Goal: Task Accomplishment & Management: Complete application form

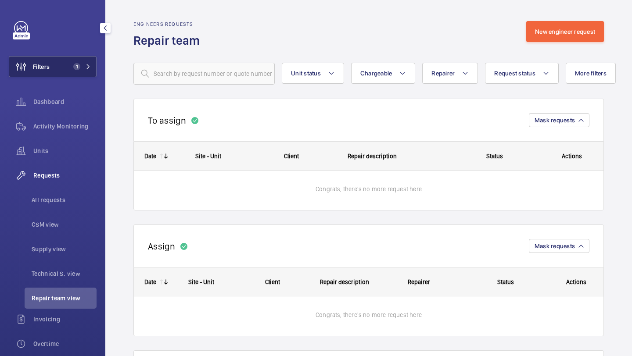
click at [72, 75] on button "Filters 1" at bounding box center [53, 66] width 88 height 21
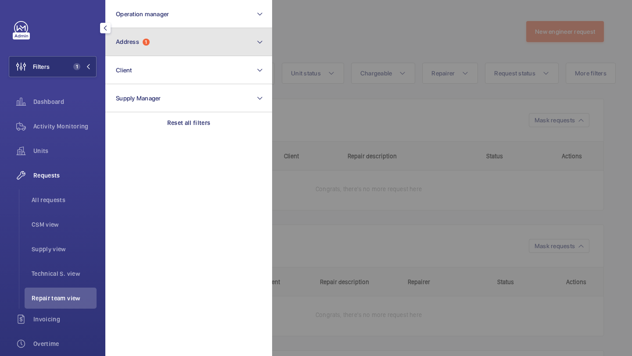
click at [139, 46] on button "Address 1" at bounding box center [188, 42] width 167 height 28
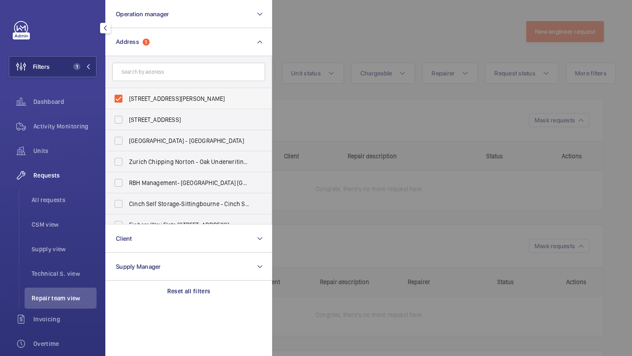
click at [179, 100] on span "[STREET_ADDRESS][PERSON_NAME]" at bounding box center [189, 98] width 121 height 9
click at [127, 100] on input "[STREET_ADDRESS][PERSON_NAME]" at bounding box center [119, 99] width 18 height 18
checkbox input "false"
click at [320, 52] on div at bounding box center [588, 178] width 632 height 356
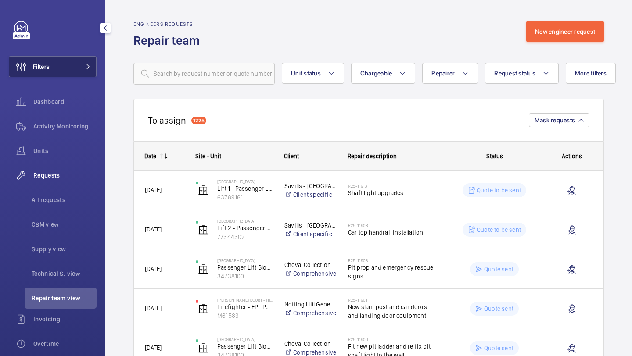
click at [75, 58] on button "Filters" at bounding box center [53, 66] width 88 height 21
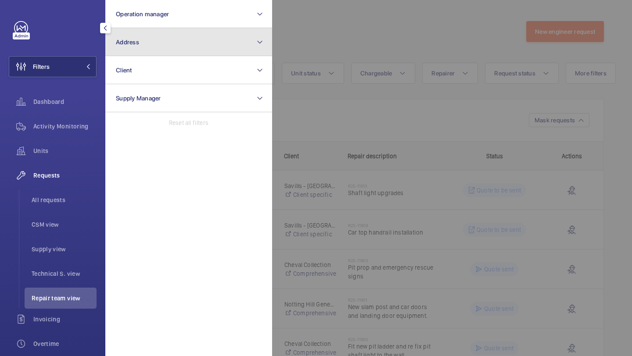
click at [133, 36] on button "Address" at bounding box center [188, 42] width 167 height 28
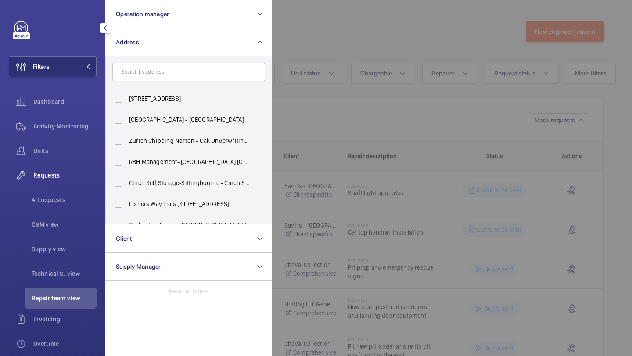
click at [295, 41] on div at bounding box center [588, 178] width 632 height 356
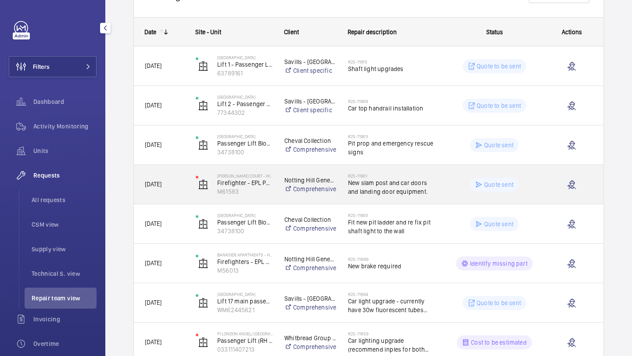
scroll to position [130, 0]
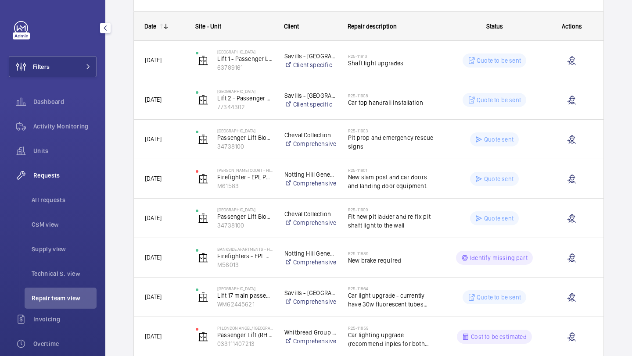
click at [90, 54] on div "Filters Dashboard Activity Monitoring Units Requests All requests CSM view Supp…" at bounding box center [53, 238] width 88 height 435
click at [90, 61] on button "Filters" at bounding box center [53, 66] width 88 height 21
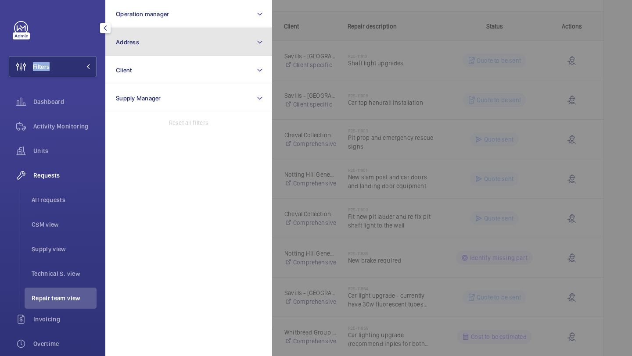
click at [133, 39] on span "Address" at bounding box center [127, 42] width 23 height 7
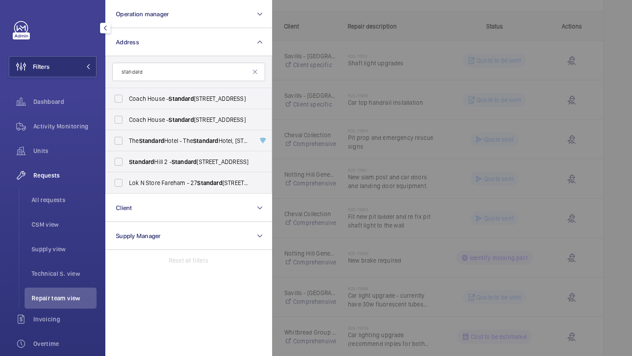
click at [179, 71] on input "standard" at bounding box center [188, 72] width 153 height 18
type input "standard"
click at [164, 144] on span "Standard" at bounding box center [151, 140] width 25 height 7
click at [127, 144] on input "The Standard Hotel - The Standard Hotel, 10 Argyle Street,, LONDON WC1H 8EG" at bounding box center [119, 141] width 18 height 18
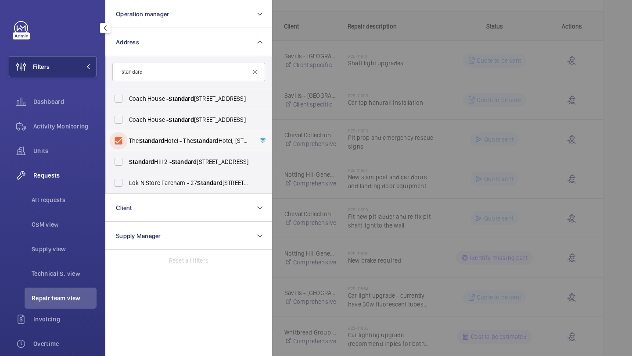
checkbox input "true"
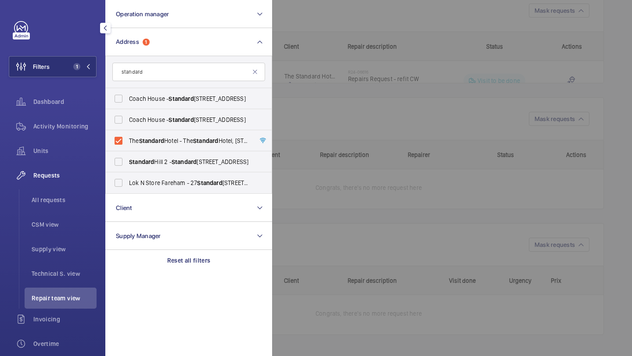
click at [294, 76] on div at bounding box center [588, 178] width 632 height 356
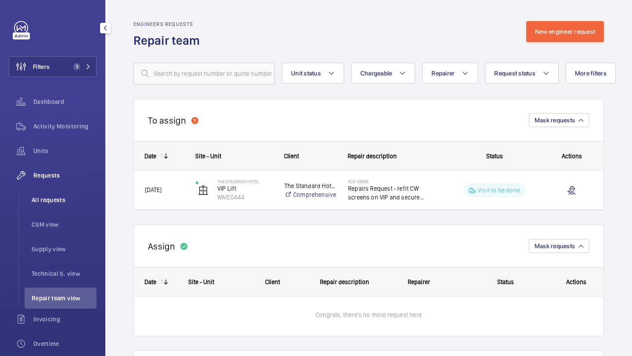
click at [57, 191] on li "All requests" at bounding box center [61, 200] width 72 height 21
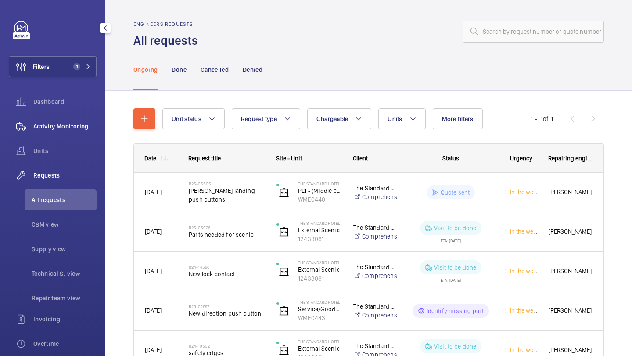
click at [90, 133] on div "Activity Monitoring" at bounding box center [53, 126] width 88 height 21
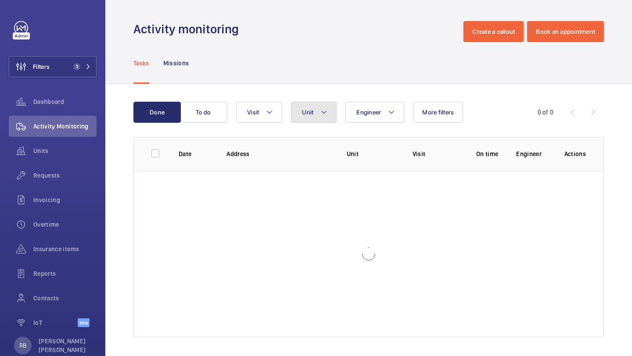
click at [333, 108] on button "Unit" at bounding box center [314, 112] width 46 height 21
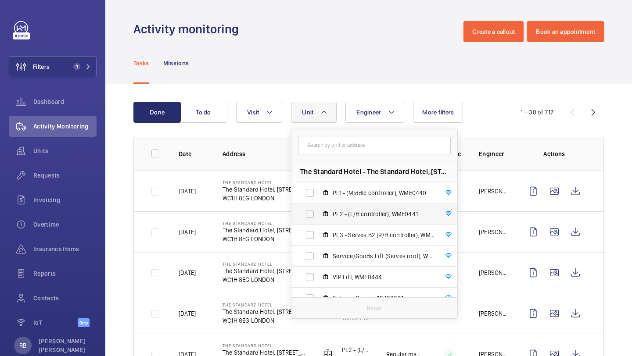
scroll to position [11, 0]
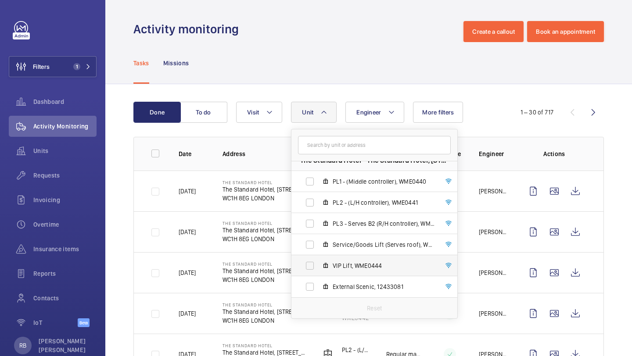
click at [355, 264] on span "VIP Lift, WME0444" at bounding box center [384, 266] width 102 height 9
click at [319, 264] on input "VIP Lift, WME0444" at bounding box center [310, 266] width 18 height 18
checkbox input "true"
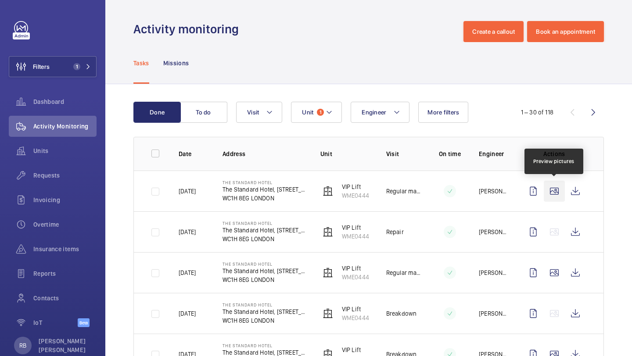
click at [556, 190] on wm-front-icon-button at bounding box center [554, 191] width 21 height 21
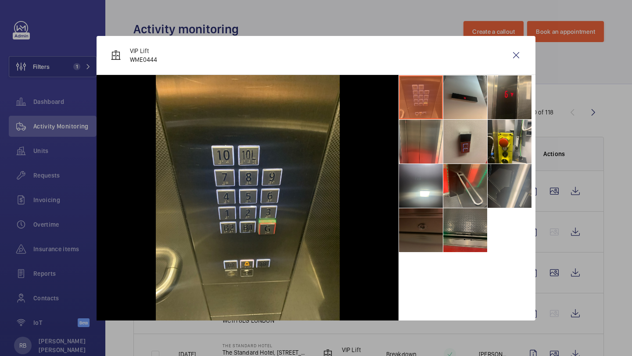
click at [461, 225] on li at bounding box center [465, 230] width 44 height 44
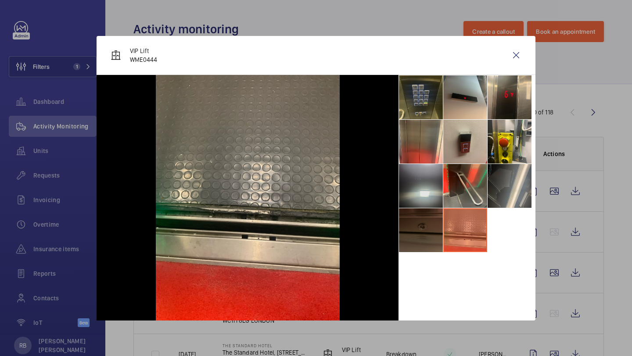
click at [420, 188] on li at bounding box center [421, 186] width 44 height 44
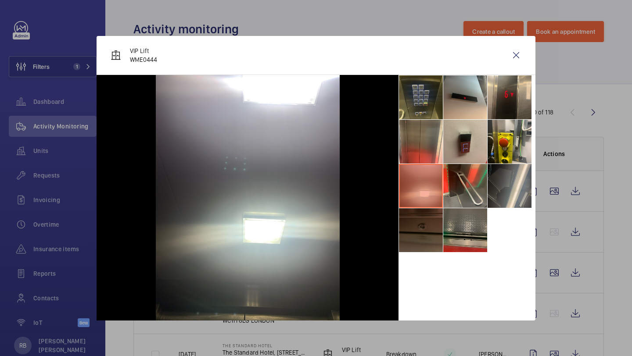
click at [455, 216] on li at bounding box center [465, 230] width 44 height 44
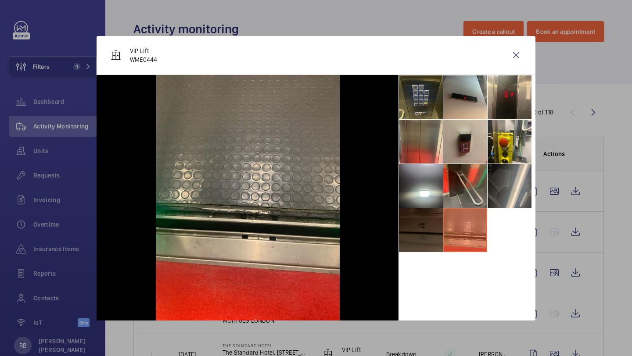
click at [421, 225] on li at bounding box center [421, 230] width 44 height 44
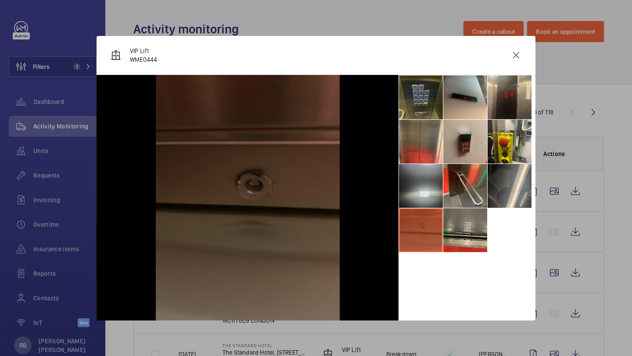
click at [422, 207] on li at bounding box center [421, 186] width 44 height 44
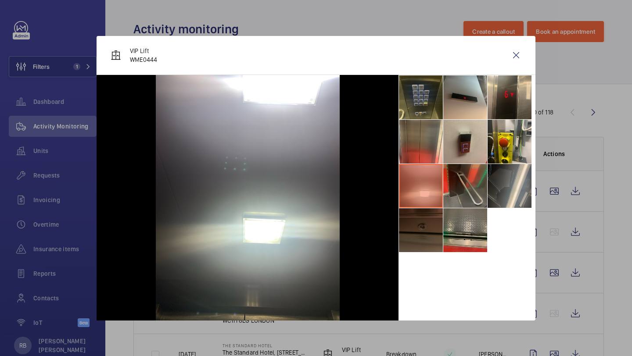
click at [469, 184] on li at bounding box center [465, 186] width 44 height 44
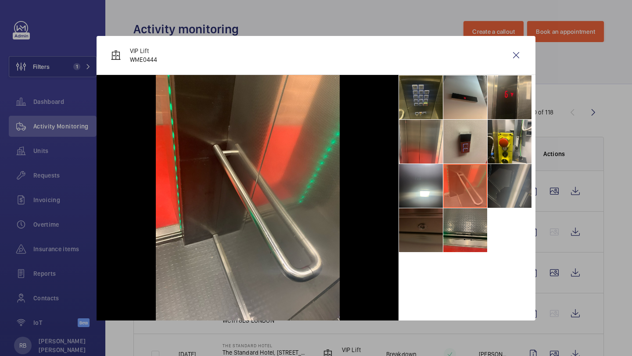
click at [499, 172] on li at bounding box center [510, 186] width 44 height 44
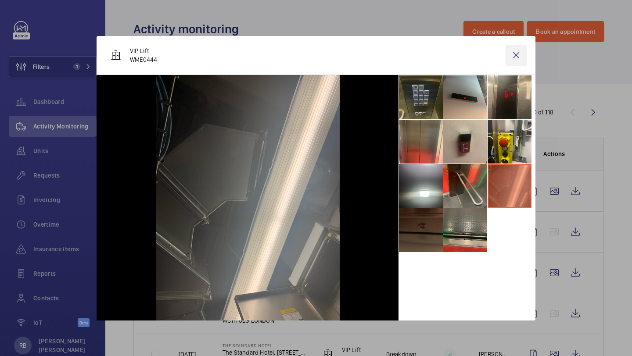
click at [518, 60] on wm-front-icon-button at bounding box center [516, 55] width 21 height 21
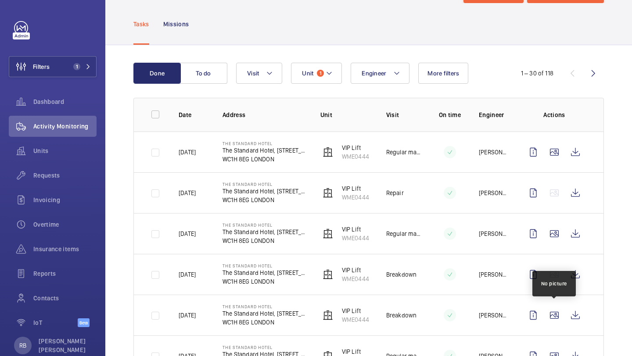
scroll to position [40, 0]
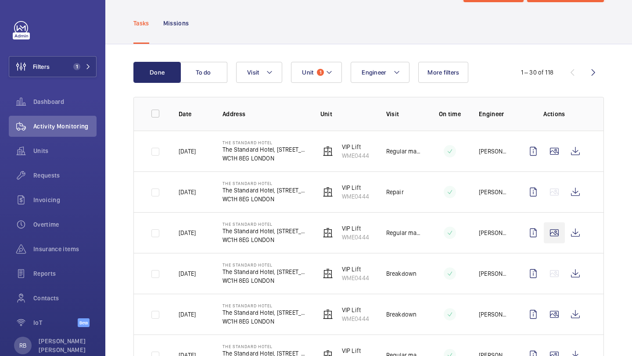
click at [561, 242] on wm-front-icon-button at bounding box center [554, 233] width 21 height 21
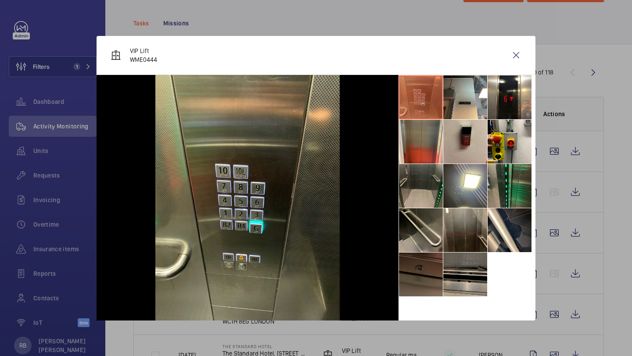
click at [454, 264] on li at bounding box center [465, 275] width 44 height 44
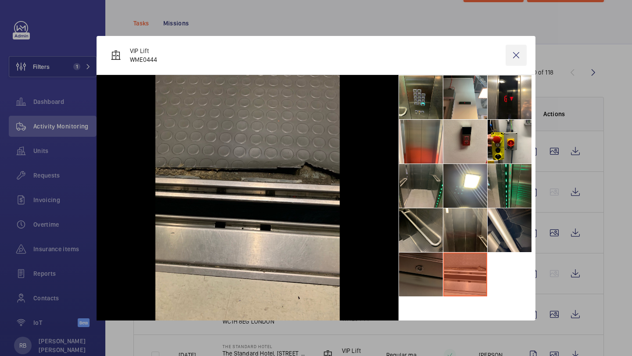
click at [517, 52] on wm-front-icon-button at bounding box center [516, 55] width 21 height 21
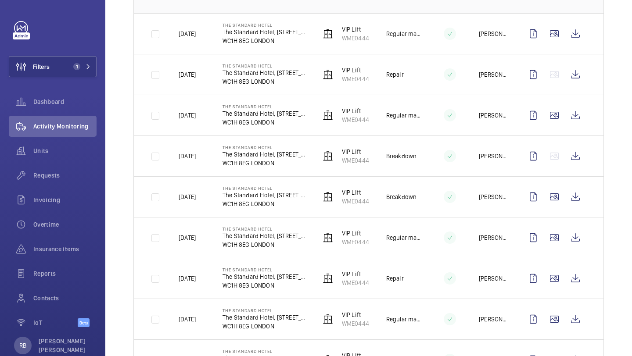
scroll to position [163, 0]
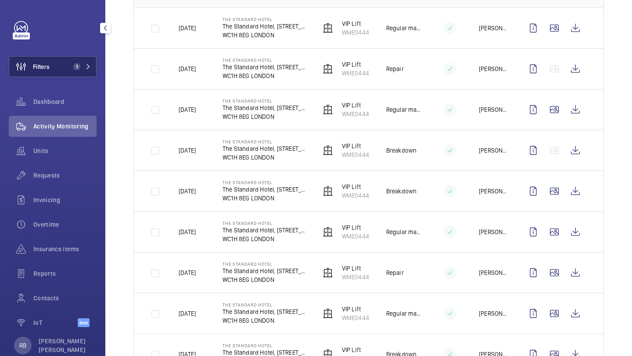
click at [75, 73] on button "Filters 1" at bounding box center [53, 66] width 88 height 21
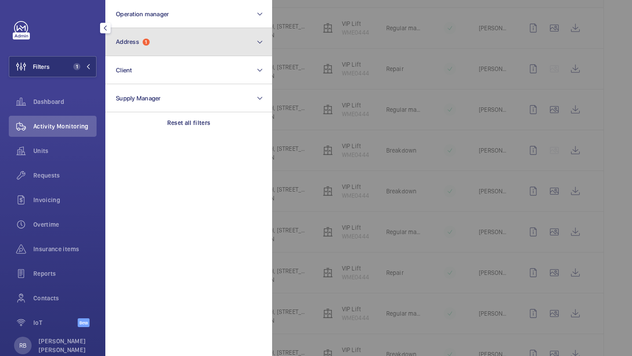
click at [133, 52] on button "Address 1" at bounding box center [188, 42] width 167 height 28
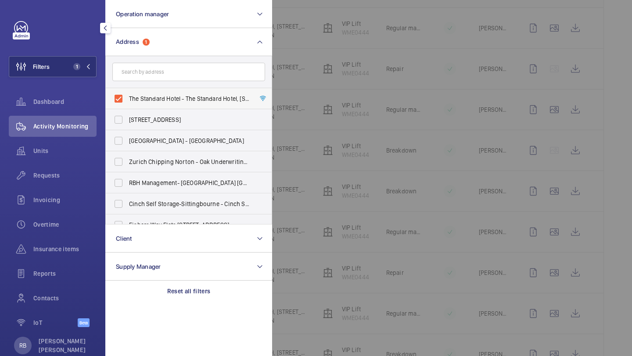
click at [137, 96] on span "The Standard Hotel - The Standard Hotel, 10 Argyle Street,, LONDON WC1H 8EG" at bounding box center [189, 98] width 121 height 9
click at [127, 96] on input "The Standard Hotel - The Standard Hotel, 10 Argyle Street,, LONDON WC1H 8EG" at bounding box center [119, 99] width 18 height 18
checkbox input "false"
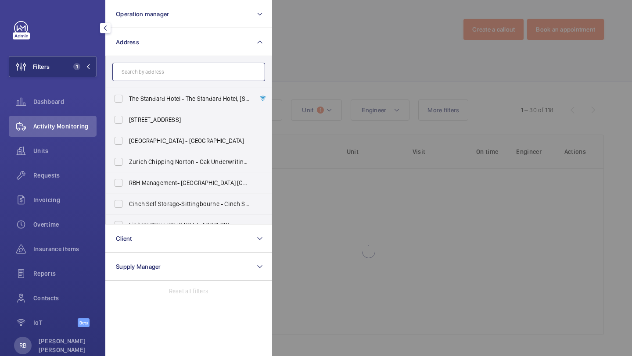
click at [155, 71] on input "text" at bounding box center [188, 72] width 153 height 18
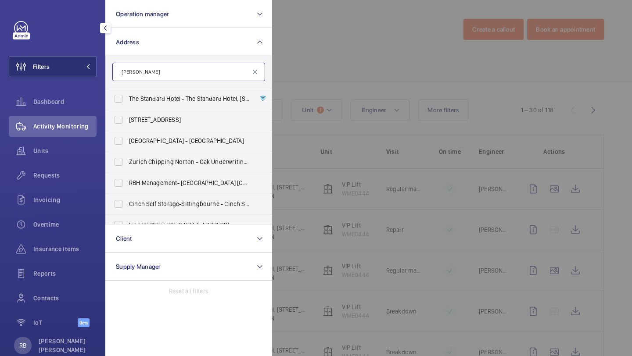
scroll to position [163, 0]
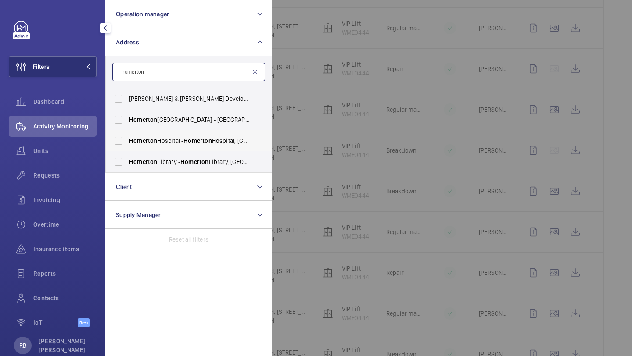
type input "homerton"
click at [164, 134] on label "Homerton Hospital - Homerton Hospital, LONDON E9 6BU" at bounding box center [182, 140] width 153 height 21
click at [127, 134] on input "Homerton Hospital - Homerton Hospital, LONDON E9 6BU" at bounding box center [119, 141] width 18 height 18
checkbox input "true"
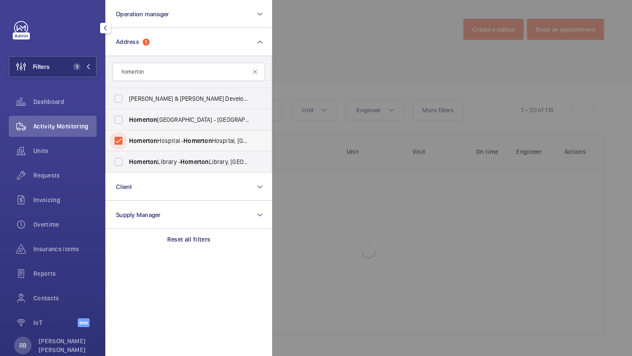
scroll to position [2, 0]
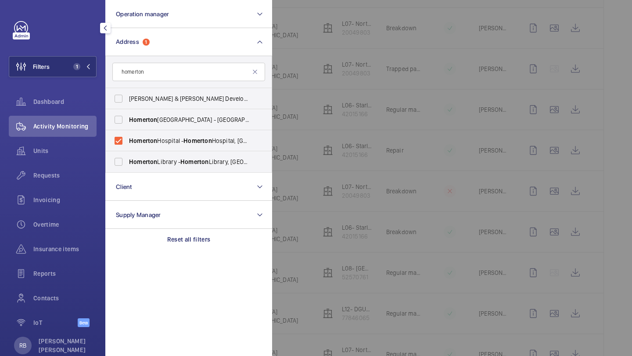
click at [304, 69] on div at bounding box center [588, 178] width 632 height 356
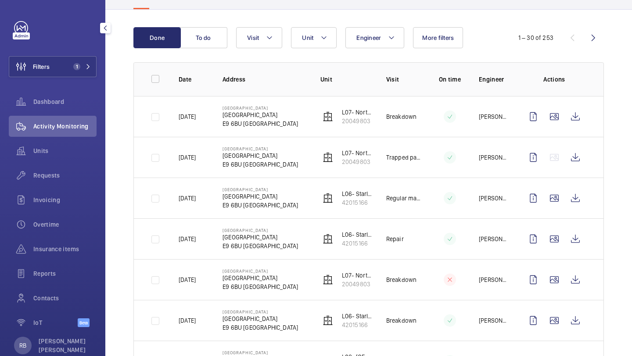
scroll to position [0, 0]
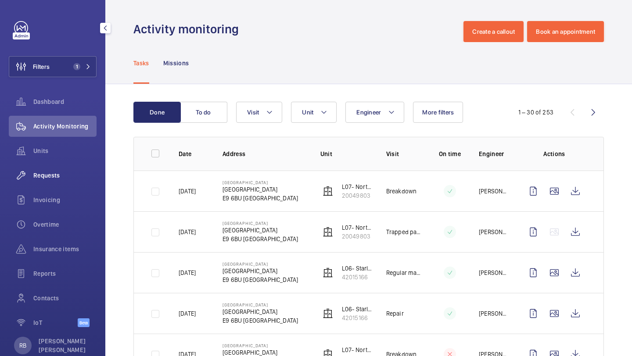
click at [22, 180] on wm-front-icon-button at bounding box center [21, 175] width 25 height 21
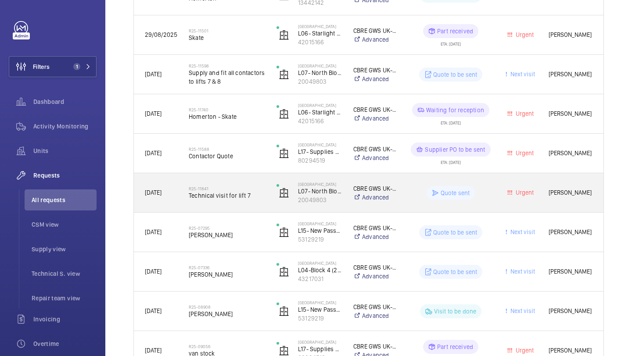
scroll to position [239, 0]
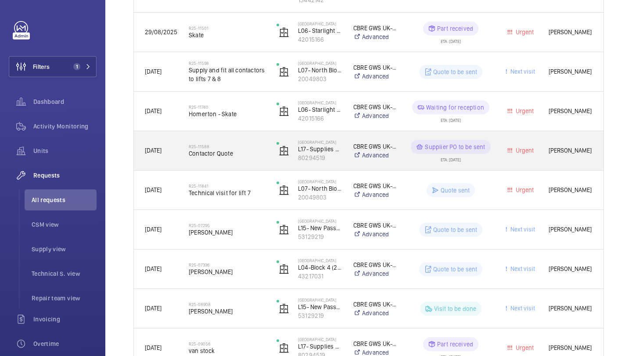
click at [251, 144] on h2 "R25-11588" at bounding box center [227, 146] width 76 height 5
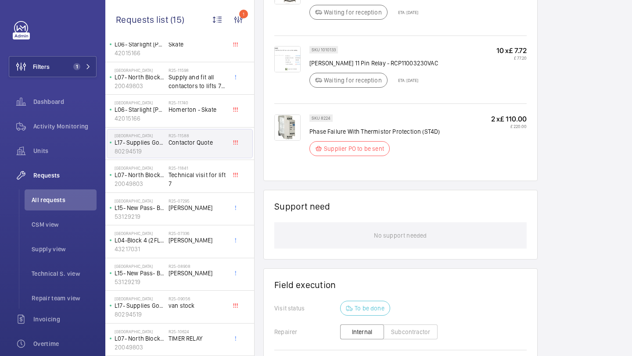
scroll to position [78, 0]
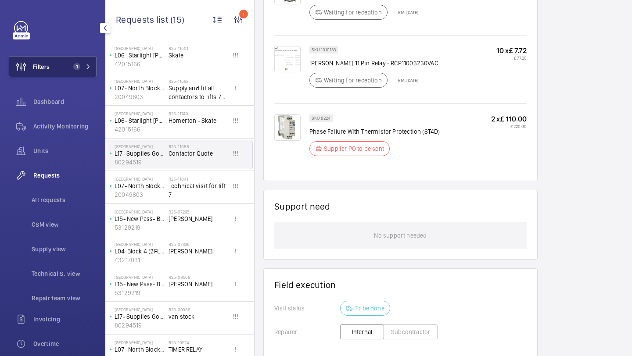
click at [86, 69] on mat-icon at bounding box center [88, 66] width 5 height 5
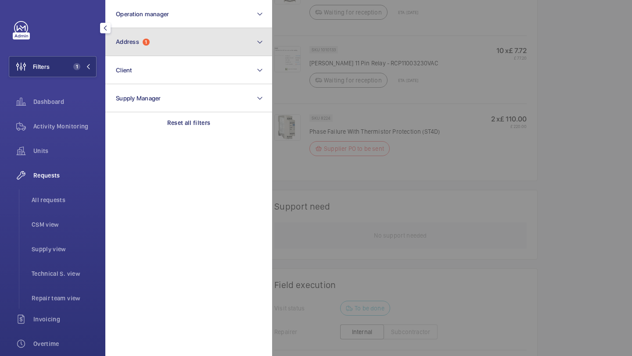
click at [128, 50] on button "Address 1" at bounding box center [188, 42] width 167 height 28
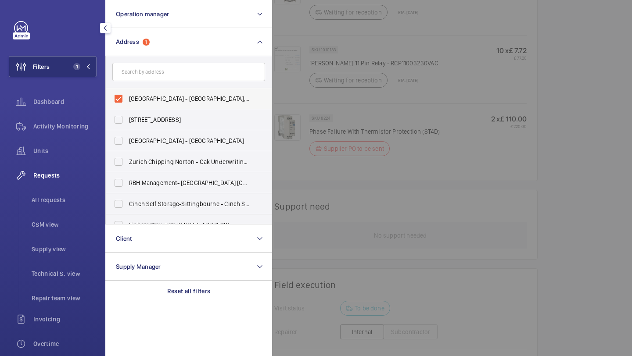
click at [138, 97] on span "Homerton Hospital - Homerton Hospital, LONDON E9 6BU" at bounding box center [189, 98] width 121 height 9
click at [127, 97] on input "Homerton Hospital - Homerton Hospital, LONDON E9 6BU" at bounding box center [119, 99] width 18 height 18
checkbox input "false"
click at [381, 97] on div at bounding box center [588, 178] width 632 height 356
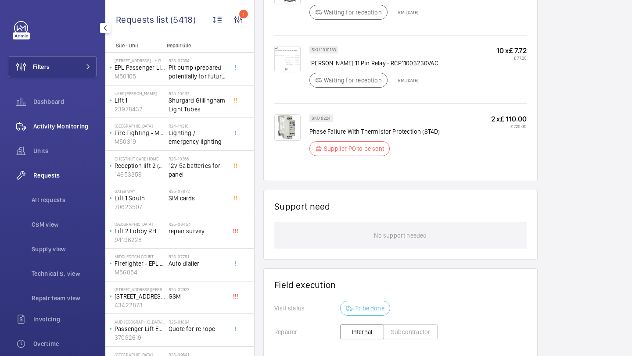
click at [47, 136] on div "Activity Monitoring" at bounding box center [53, 126] width 88 height 21
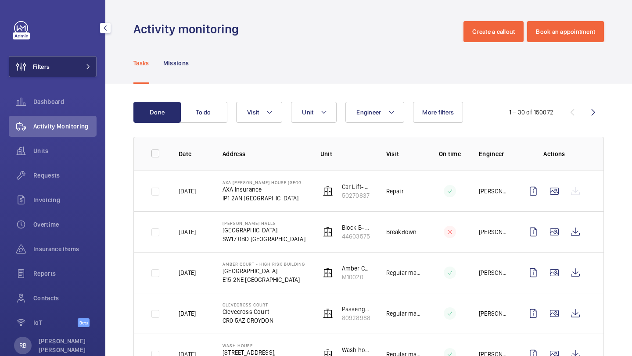
click at [69, 65] on button "Filters" at bounding box center [53, 66] width 88 height 21
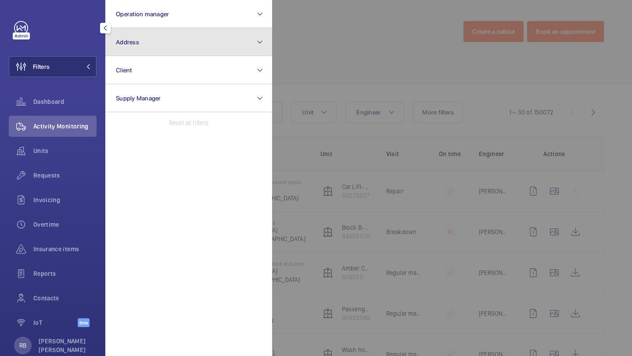
click at [136, 43] on span "Address" at bounding box center [127, 42] width 23 height 7
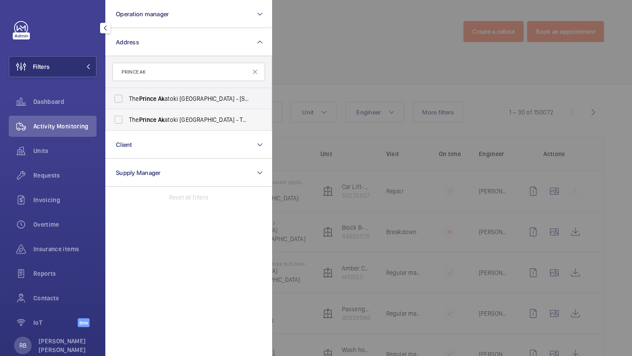
type input "PRINCE AK"
click at [152, 120] on span "Prince" at bounding box center [148, 119] width 18 height 7
click at [127, 120] on input "The Prince Ak atoki London - The Prince Ak atoki London, LONDON W1H 7FD" at bounding box center [119, 120] width 18 height 18
checkbox input "true"
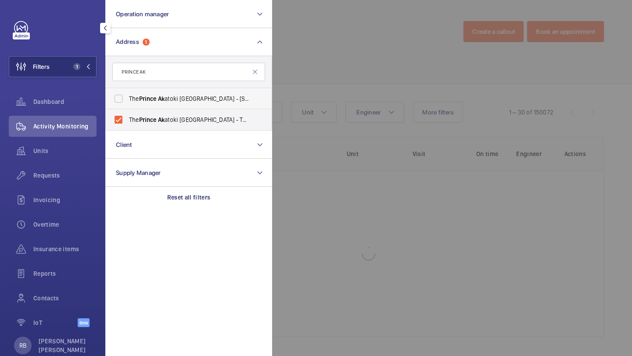
click at [169, 91] on label "The Prince Ak atoki London - 50 Great Cumberland Pl, Marble Arch, LONDON W1H 7FD" at bounding box center [182, 98] width 153 height 21
click at [127, 91] on input "The Prince Ak atoki London - 50 Great Cumberland Pl, Marble Arch, LONDON W1H 7FD" at bounding box center [119, 99] width 18 height 18
checkbox input "true"
click at [326, 75] on div at bounding box center [588, 178] width 632 height 356
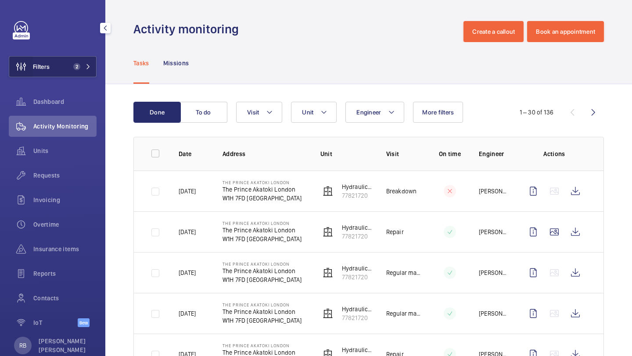
click at [32, 60] on wm-front-icon-button at bounding box center [21, 66] width 24 height 21
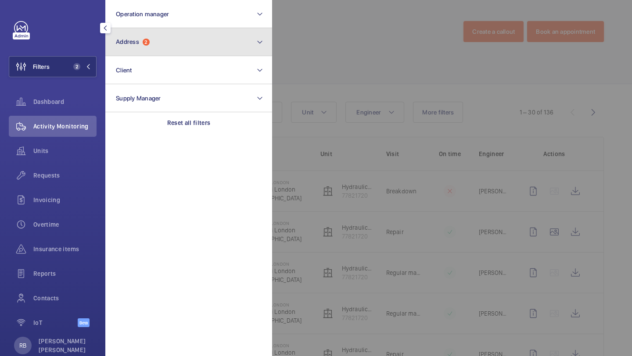
click at [136, 40] on span "Address" at bounding box center [127, 41] width 23 height 7
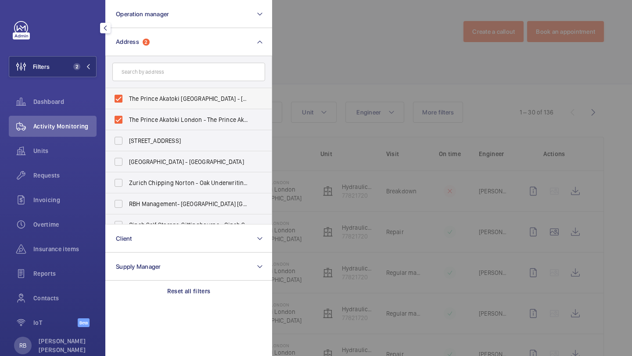
click at [194, 100] on span "The Prince Akatoki London - 50 Great Cumberland Pl, Marble Arch, LONDON W1H 7FD" at bounding box center [189, 98] width 121 height 9
click at [127, 100] on input "The Prince Akatoki London - 50 Great Cumberland Pl, Marble Arch, LONDON W1H 7FD" at bounding box center [119, 99] width 18 height 18
checkbox input "false"
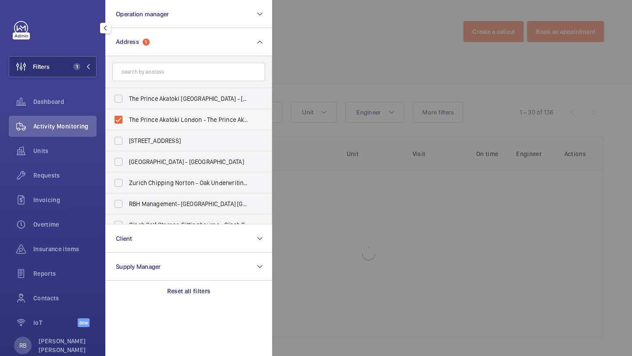
click at [185, 114] on label "The Prince Akatoki London - The Prince Akatoki London, LONDON W1H 7FD" at bounding box center [182, 119] width 153 height 21
click at [127, 114] on input "The Prince Akatoki London - The Prince Akatoki London, LONDON W1H 7FD" at bounding box center [119, 120] width 18 height 18
checkbox input "false"
click at [183, 73] on input "text" at bounding box center [188, 72] width 153 height 18
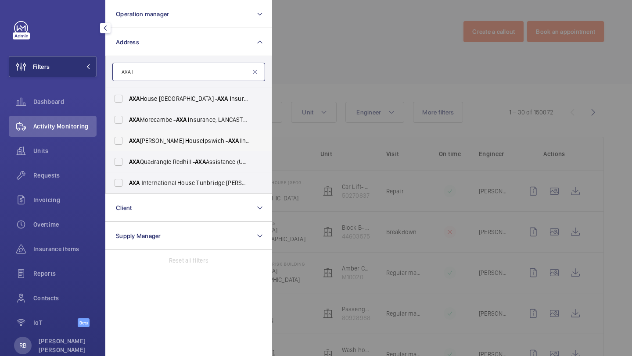
type input "AXA I"
click at [180, 142] on span "AXA Brooke Lawrence House I psw i ch - AXA I nsurance, I PSW I CH I P1 2AN" at bounding box center [189, 140] width 121 height 9
click at [127, 142] on input "AXA Brooke Lawrence House I psw i ch - AXA I nsurance, I PSW I CH I P1 2AN" at bounding box center [119, 141] width 18 height 18
checkbox input "true"
click at [292, 72] on div at bounding box center [588, 178] width 632 height 356
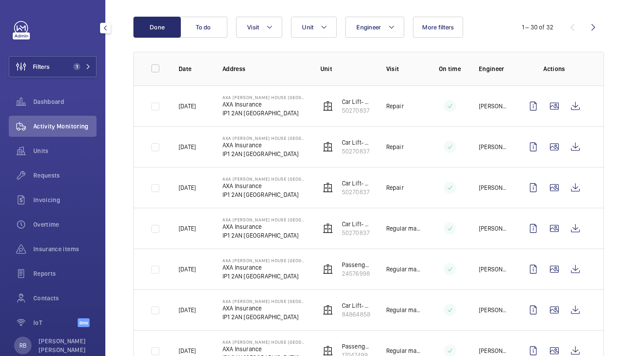
scroll to position [93, 0]
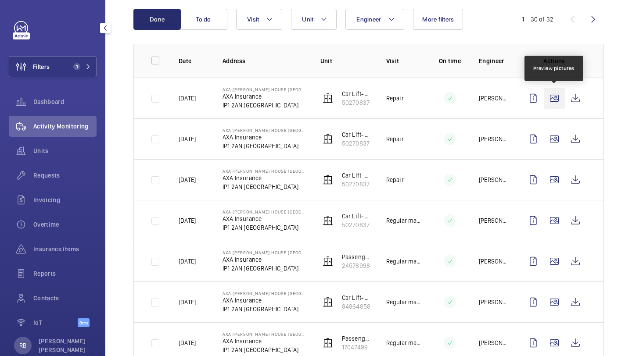
click at [552, 96] on wm-front-icon-button at bounding box center [554, 98] width 21 height 21
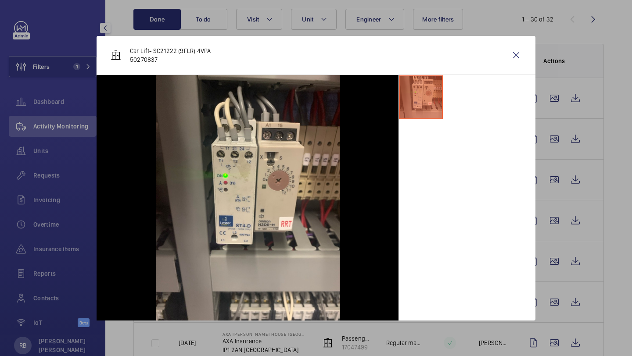
click at [438, 92] on li at bounding box center [421, 97] width 44 height 44
click at [525, 52] on wm-front-icon-button at bounding box center [516, 55] width 21 height 21
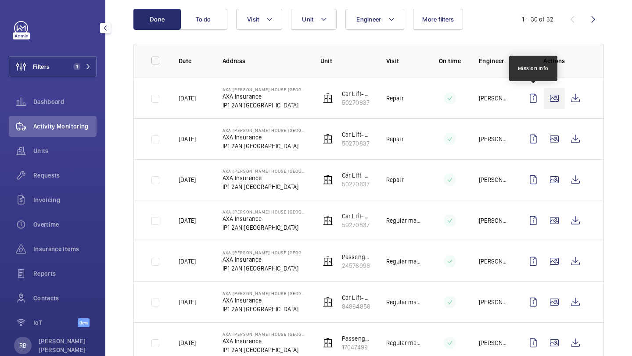
click at [561, 101] on wm-front-icon-button at bounding box center [554, 98] width 21 height 21
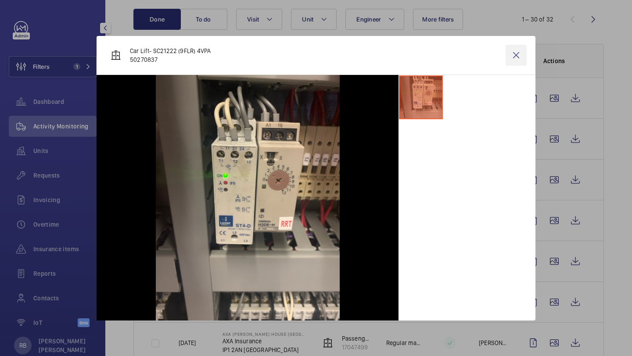
click at [515, 47] on wm-front-icon-button at bounding box center [516, 55] width 21 height 21
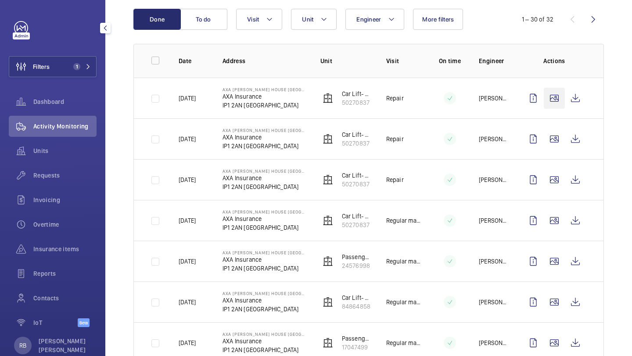
click at [560, 101] on wm-front-icon-button at bounding box center [554, 98] width 21 height 21
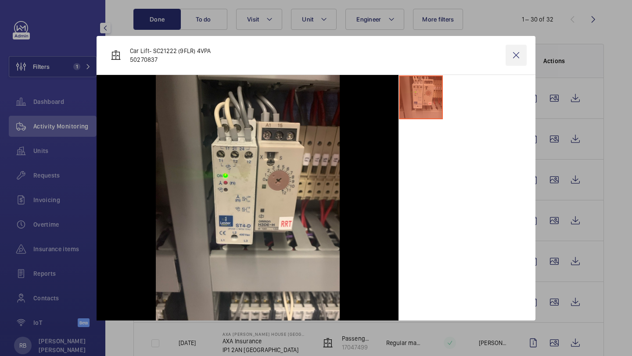
click at [518, 53] on wm-front-icon-button at bounding box center [516, 55] width 21 height 21
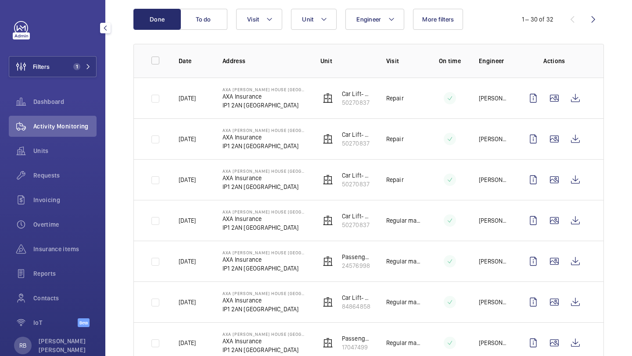
scroll to position [82, 0]
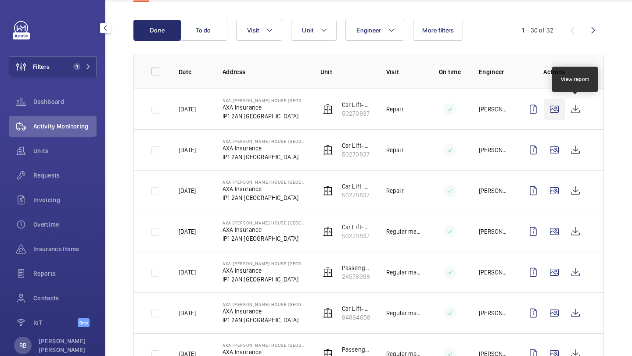
click at [557, 111] on wm-front-icon-button at bounding box center [554, 109] width 21 height 21
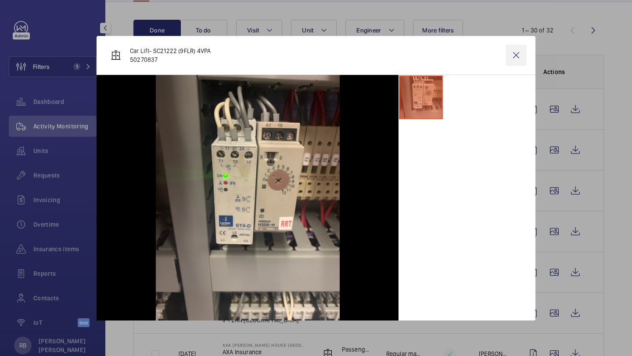
click at [524, 56] on wm-front-icon-button at bounding box center [516, 55] width 21 height 21
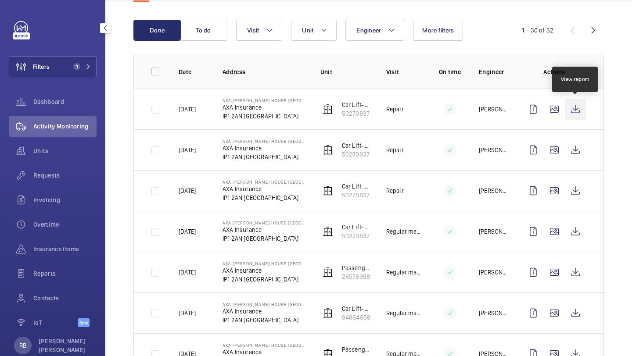
click at [572, 107] on wm-front-icon-button at bounding box center [575, 109] width 21 height 21
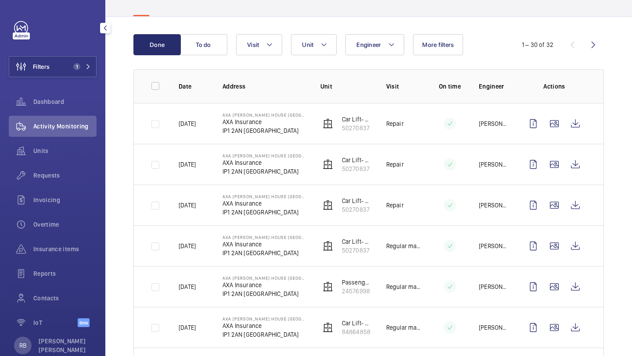
scroll to position [0, 0]
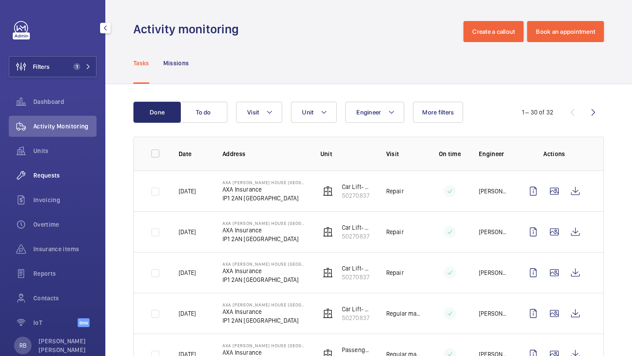
click at [67, 179] on span "Requests" at bounding box center [64, 175] width 63 height 9
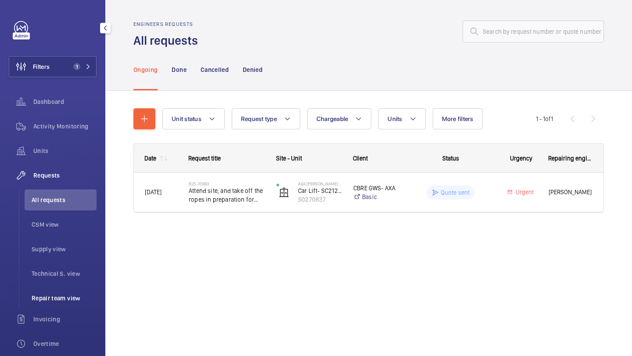
click at [56, 296] on span "Repair team view" at bounding box center [64, 298] width 65 height 9
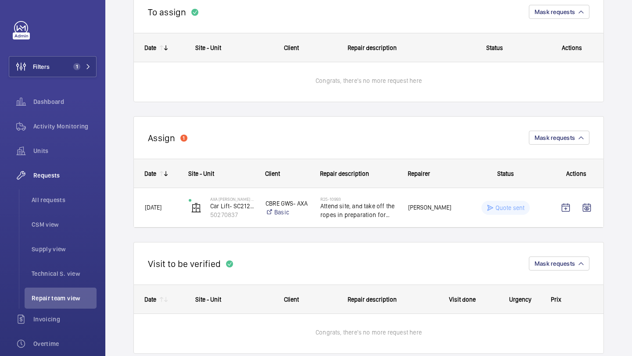
scroll to position [127, 0]
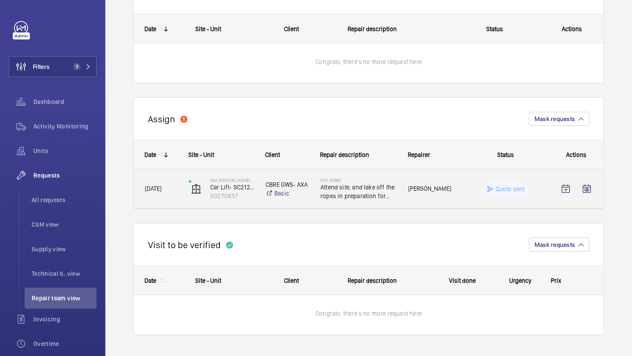
click at [361, 182] on h2 "R25-10993" at bounding box center [358, 180] width 76 height 5
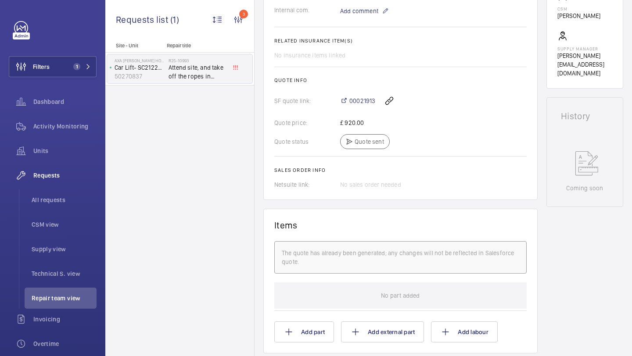
scroll to position [370, 0]
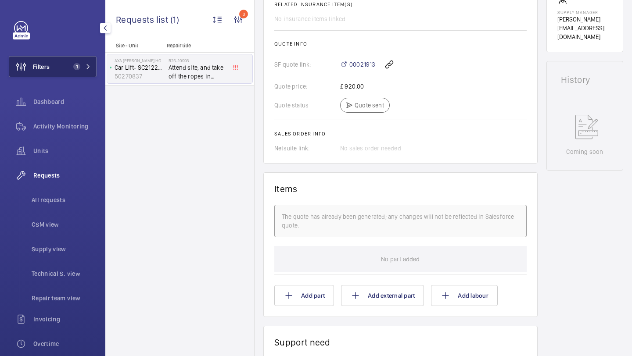
click at [75, 63] on span "1" at bounding box center [76, 66] width 7 height 7
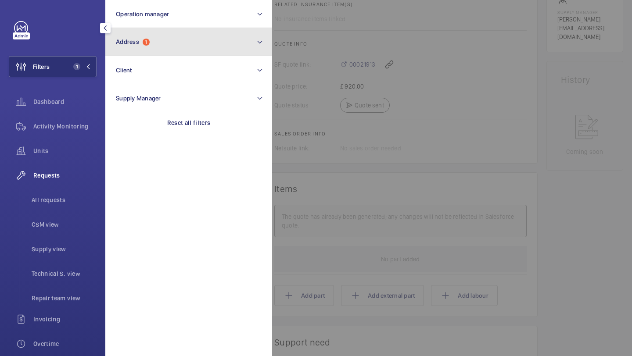
click at [143, 47] on button "Address 1" at bounding box center [188, 42] width 167 height 28
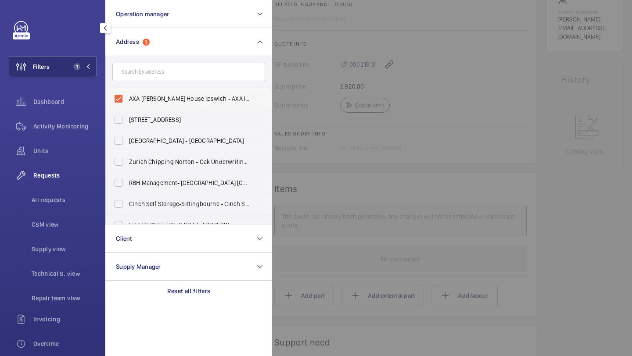
click at [138, 88] on label "AXA Brooke Lawrence House Ipswich - AXA Insurance, IPSWICH IP1 2AN" at bounding box center [182, 98] width 153 height 21
click at [127, 90] on input "AXA Brooke Lawrence House Ipswich - AXA Insurance, IPSWICH IP1 2AN" at bounding box center [119, 99] width 18 height 18
checkbox input "false"
click at [151, 69] on input "text" at bounding box center [188, 72] width 153 height 18
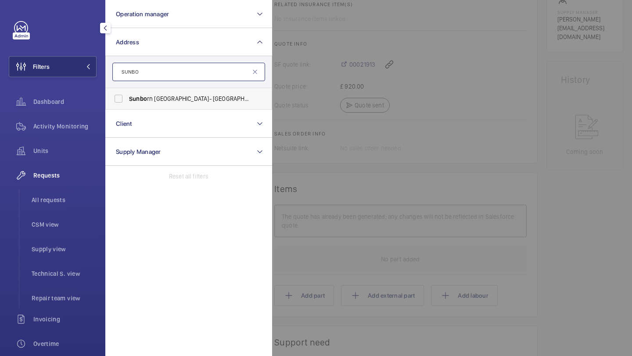
type input "SUNBO"
click at [160, 94] on span "Sunbo rn Yacht Hotel- Royal Victoria Dock - Sunbo rn London, LONDON E16 1AA" at bounding box center [189, 98] width 121 height 9
click at [127, 94] on input "Sunbo rn Yacht Hotel- Royal Victoria Dock - Sunbo rn London, LONDON E16 1AA" at bounding box center [119, 99] width 18 height 18
checkbox input "true"
click at [287, 75] on div at bounding box center [588, 178] width 632 height 356
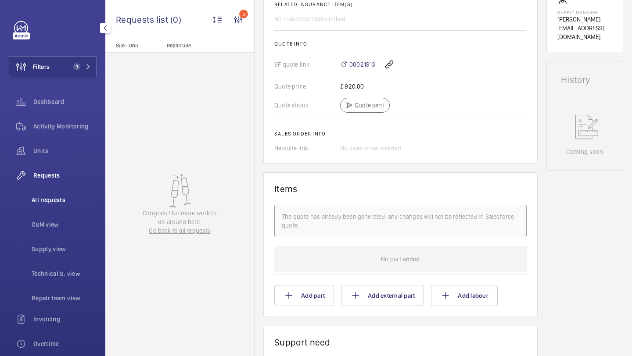
click at [53, 194] on li "All requests" at bounding box center [61, 200] width 72 height 21
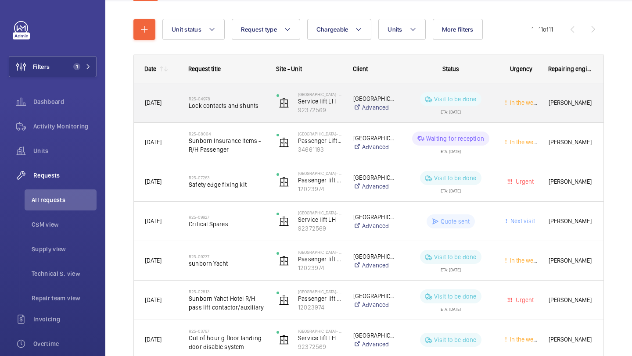
scroll to position [43, 0]
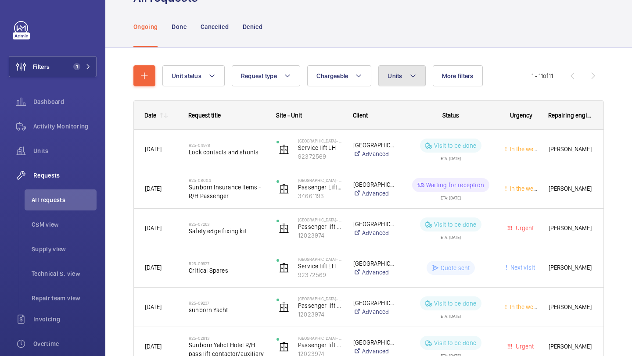
click at [379, 70] on button "Units" at bounding box center [401, 75] width 47 height 21
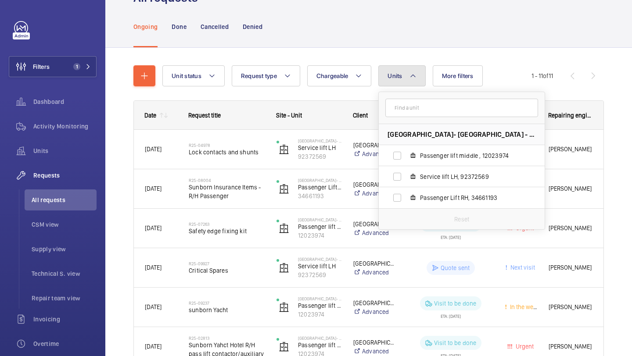
click at [390, 70] on button "Units" at bounding box center [401, 75] width 47 height 21
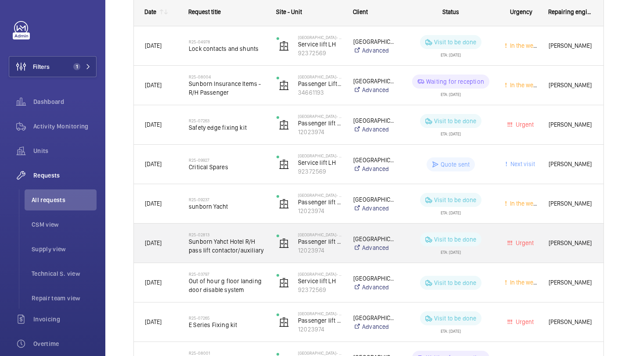
scroll to position [141, 0]
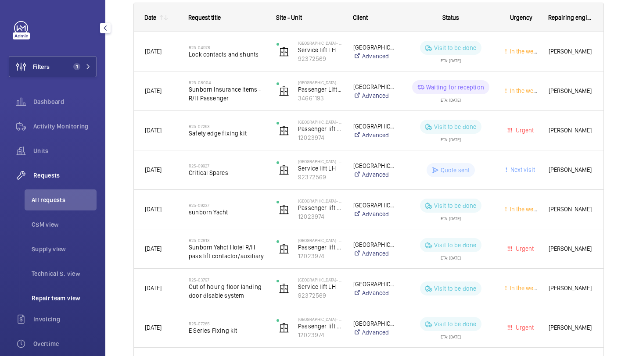
click at [46, 291] on li "Repair team view" at bounding box center [61, 298] width 72 height 21
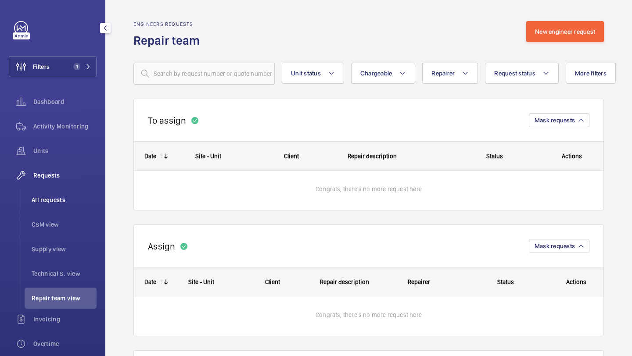
click at [41, 203] on span "All requests" at bounding box center [64, 200] width 65 height 9
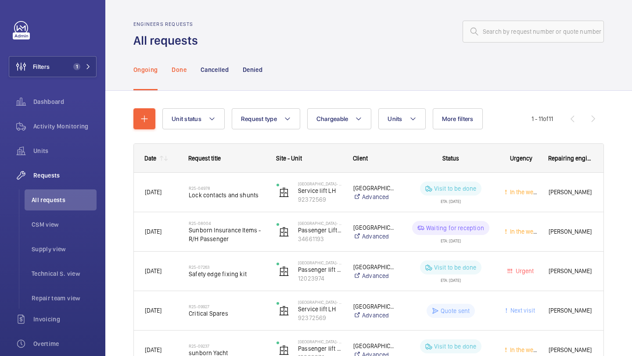
click at [183, 79] on div "Done" at bounding box center [179, 70] width 14 height 42
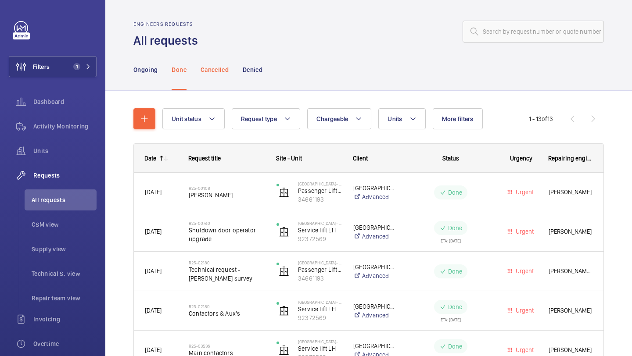
click at [212, 63] on div "Cancelled" at bounding box center [215, 70] width 28 height 42
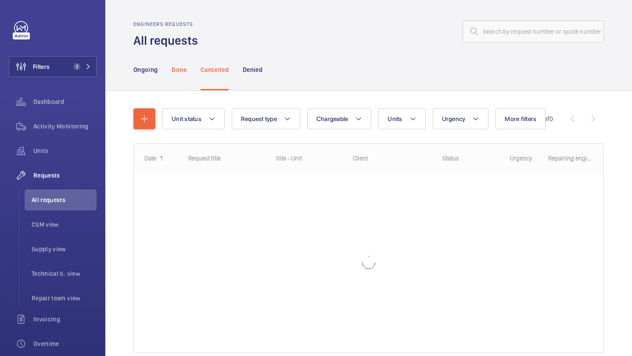
click at [176, 72] on p "Done" at bounding box center [179, 69] width 14 height 9
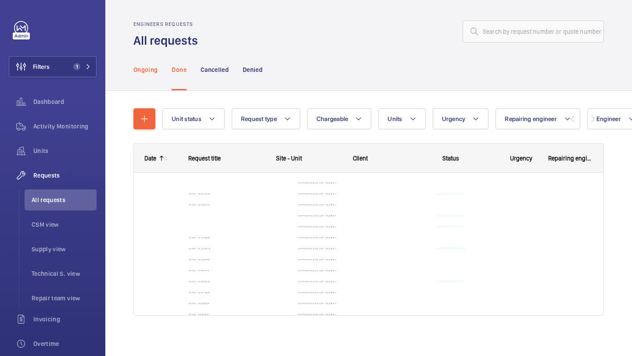
click at [140, 66] on p "Ongoing" at bounding box center [145, 69] width 24 height 9
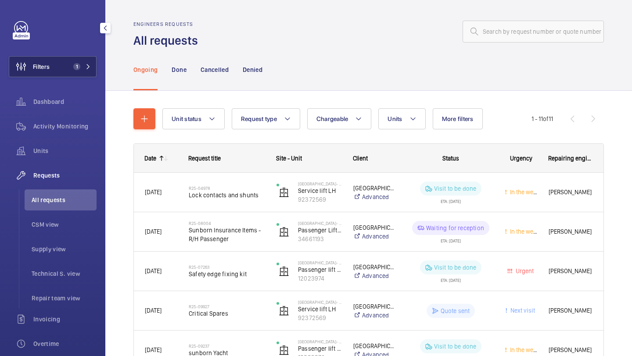
click at [77, 65] on span "1" at bounding box center [76, 66] width 7 height 7
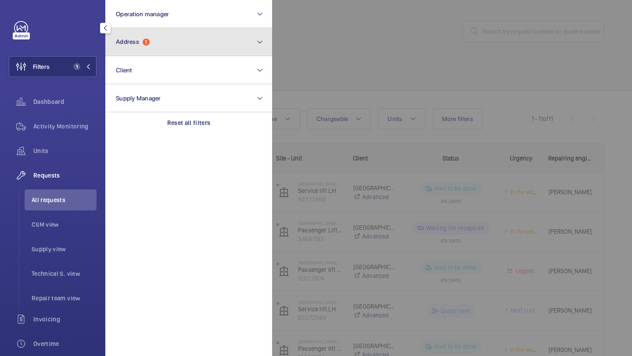
click at [164, 38] on button "Address 1" at bounding box center [188, 42] width 167 height 28
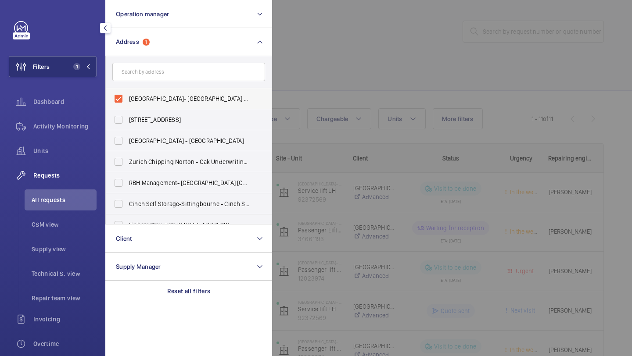
click at [140, 107] on label "Sunborn Yacht Hotel- Royal Victoria Dock - Sunborn London, LONDON E16 1AA" at bounding box center [182, 98] width 153 height 21
click at [127, 107] on input "Sunborn Yacht Hotel- Royal Victoria Dock - Sunborn London, LONDON E16 1AA" at bounding box center [119, 99] width 18 height 18
checkbox input "false"
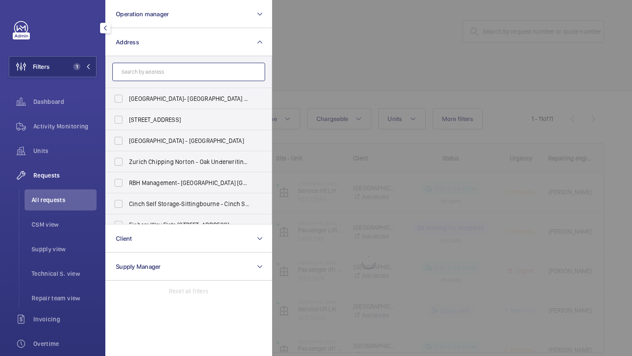
click at [158, 76] on input "text" at bounding box center [188, 72] width 153 height 18
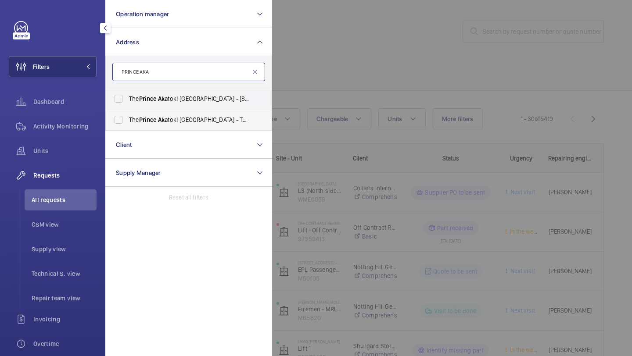
type input "PRINCE AKA"
click at [157, 115] on span "The Prince Aka toki London - The Prince Aka toki London, LONDON W1H 7FD" at bounding box center [189, 119] width 121 height 9
click at [127, 115] on input "The Prince Aka toki London - The Prince Aka toki London, LONDON W1H 7FD" at bounding box center [119, 120] width 18 height 18
checkbox input "true"
click at [164, 104] on label "The Prince Aka toki London - 50 Great Cumberland Pl, Marble Arch, LONDON W1H 7FD" at bounding box center [182, 98] width 153 height 21
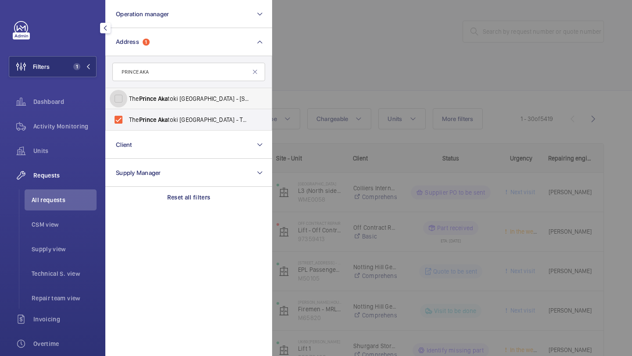
click at [127, 104] on input "The Prince Aka toki London - 50 Great Cumberland Pl, Marble Arch, LONDON W1H 7FD" at bounding box center [119, 99] width 18 height 18
checkbox input "true"
click at [297, 86] on div at bounding box center [588, 178] width 632 height 356
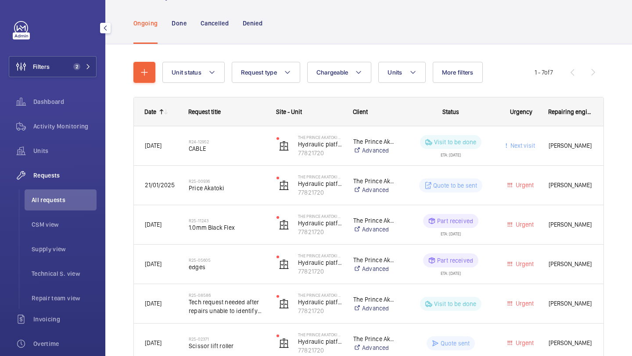
scroll to position [12, 0]
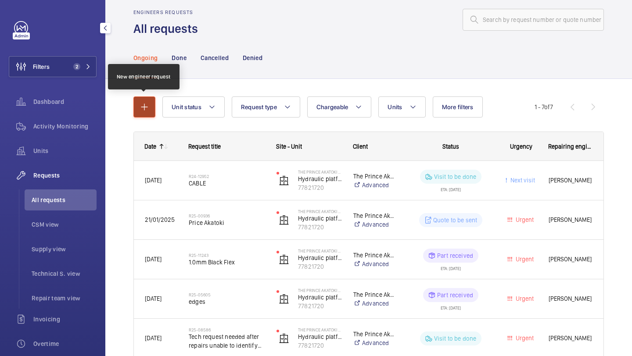
click at [144, 108] on mat-icon "button" at bounding box center [144, 107] width 11 height 11
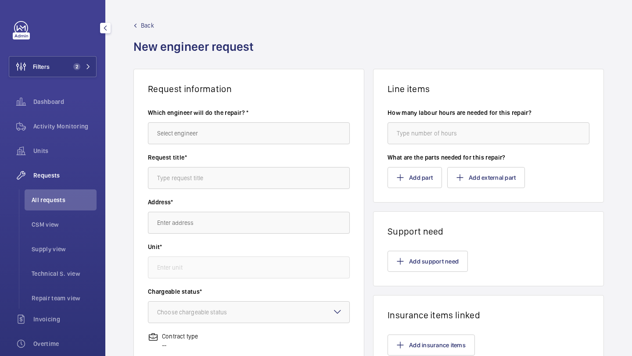
click at [210, 119] on wm-front-autocomplete-dropdown-select "Which engineer will do the repair? *" at bounding box center [249, 126] width 202 height 36
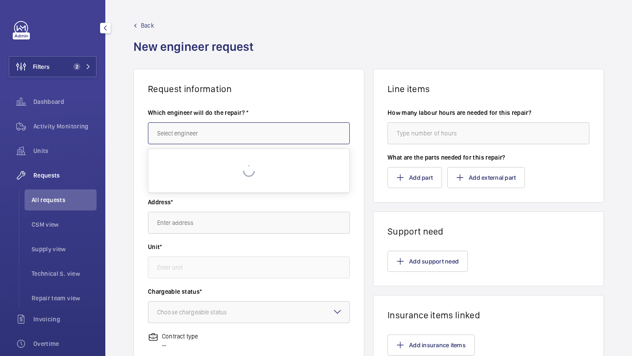
click at [199, 126] on input "text" at bounding box center [249, 133] width 202 height 22
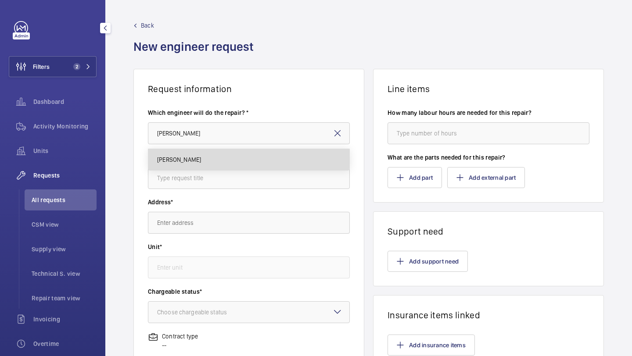
click at [198, 149] on mat-option "[PERSON_NAME]" at bounding box center [248, 159] width 201 height 21
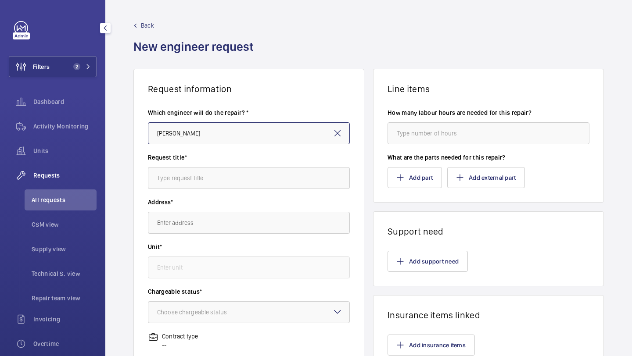
type input "[PERSON_NAME]"
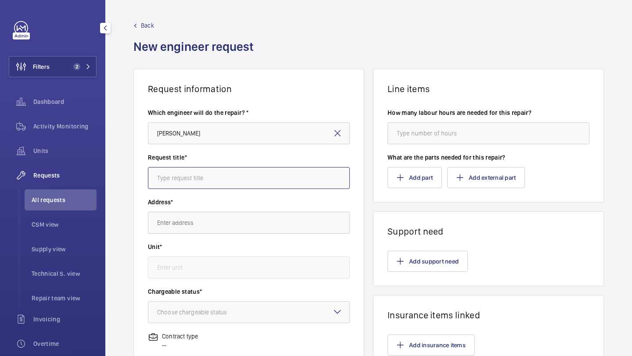
click at [195, 177] on input "text" at bounding box center [249, 178] width 202 height 22
type input "Hydraulic investigation"
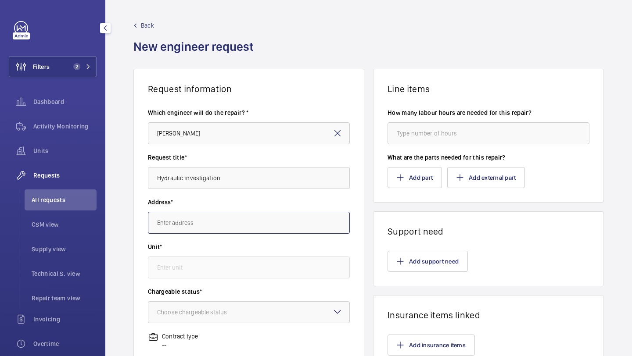
click at [193, 228] on input "text" at bounding box center [249, 223] width 202 height 22
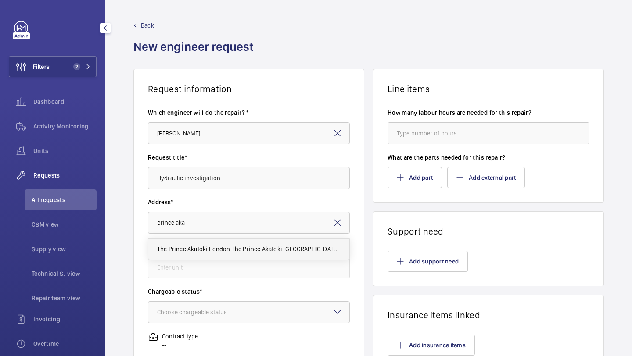
click at [251, 255] on mat-option "The Prince Akatoki London The Prince Akatoki London, W1H 7FD LONDON" at bounding box center [248, 249] width 201 height 21
type input "The Prince Akatoki London The Prince Akatoki London, W1H 7FD LONDON"
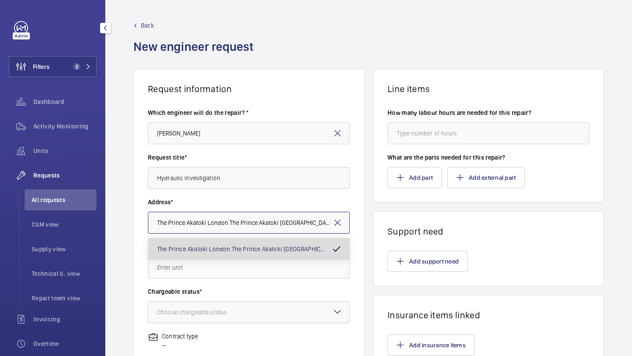
scroll to position [0, 17]
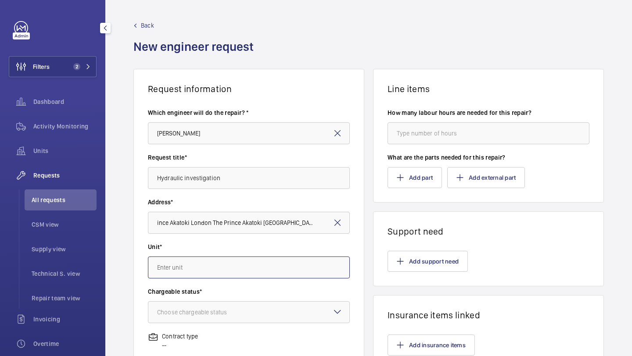
click at [236, 265] on input "text" at bounding box center [249, 268] width 202 height 22
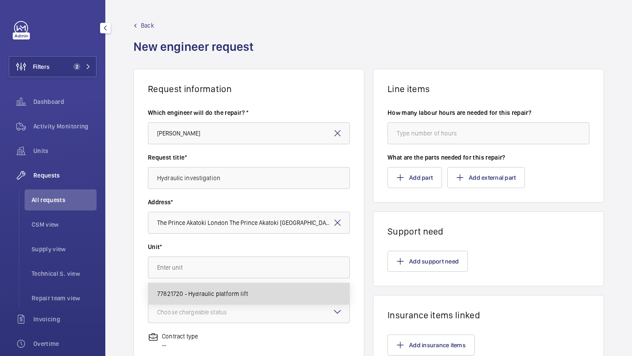
click at [228, 298] on span "77821720 - Hydraulic platform lift" at bounding box center [202, 294] width 91 height 9
type input "77821720 - Hydraulic platform lift"
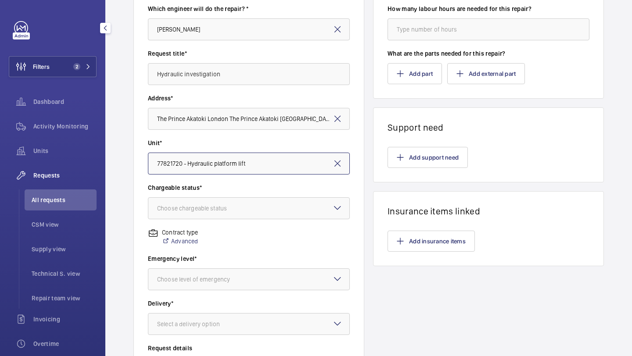
scroll to position [115, 0]
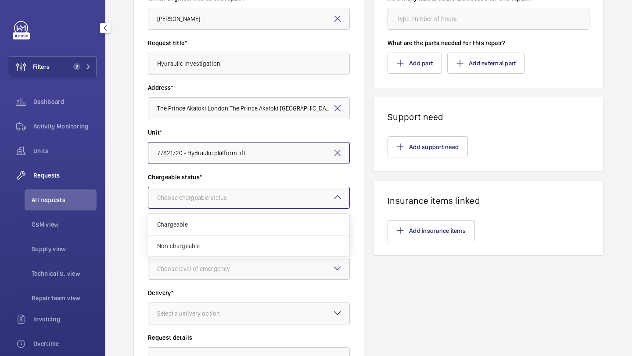
click at [261, 201] on div at bounding box center [248, 197] width 201 height 21
click at [226, 247] on span "Non chargeable" at bounding box center [248, 246] width 183 height 9
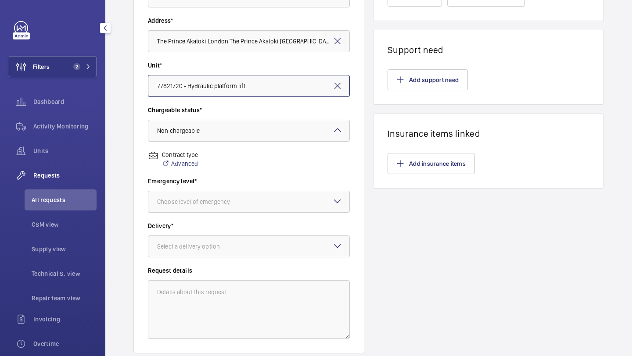
scroll to position [194, 0]
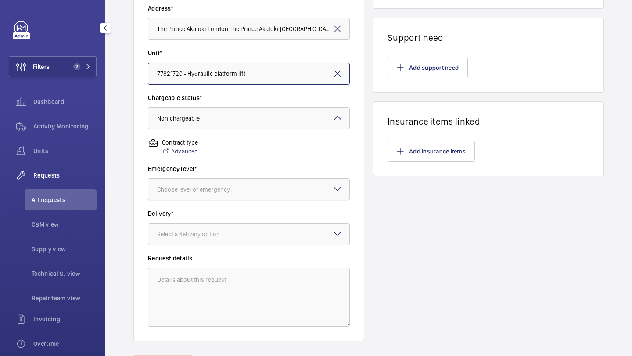
click at [236, 196] on div at bounding box center [248, 189] width 201 height 21
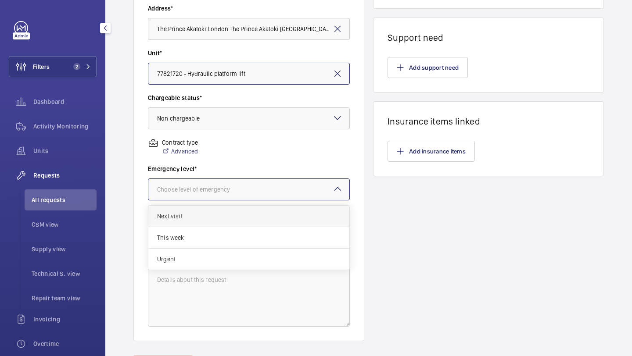
click at [231, 215] on span "Next visit" at bounding box center [248, 216] width 183 height 9
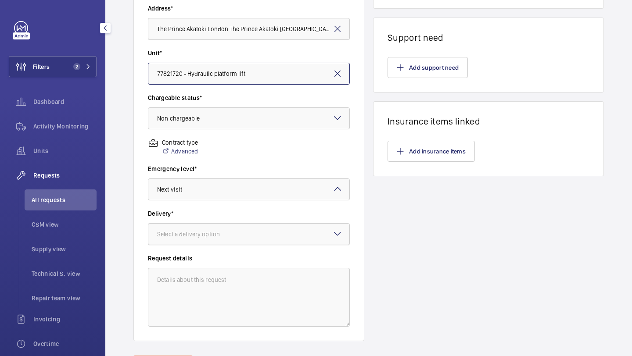
click at [228, 241] on div at bounding box center [248, 234] width 201 height 21
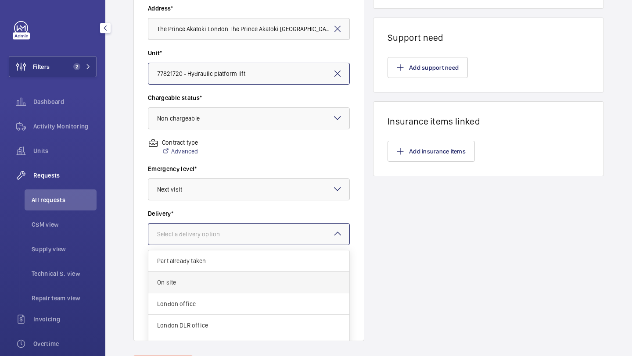
click at [219, 283] on span "On site" at bounding box center [248, 282] width 183 height 9
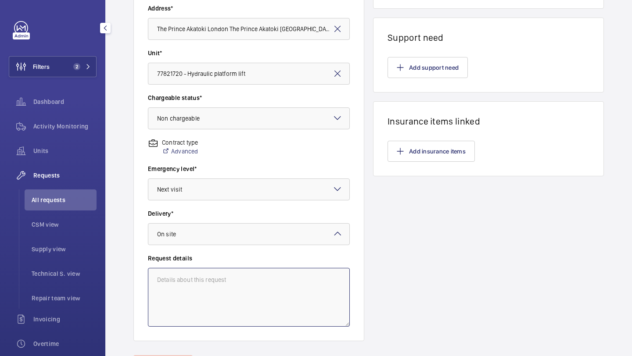
click at [219, 283] on textarea at bounding box center [249, 297] width 202 height 59
click at [215, 273] on textarea "Carry out hydraulic investigation" at bounding box center [249, 297] width 202 height 59
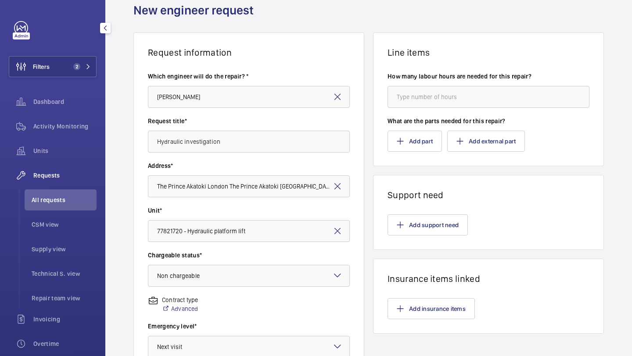
scroll to position [0, 0]
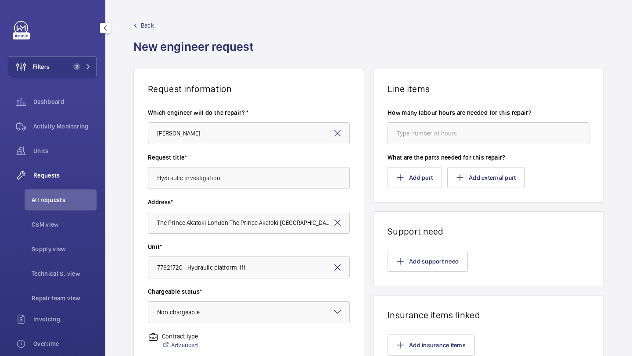
type textarea "Carry out hydraulic investigation"
click at [478, 142] on input "number" at bounding box center [489, 133] width 202 height 22
type input "4"
click at [424, 282] on wm-front-card-body "Add support need" at bounding box center [488, 261] width 230 height 49
click at [424, 275] on wm-front-card-body "Add support need" at bounding box center [488, 261] width 230 height 49
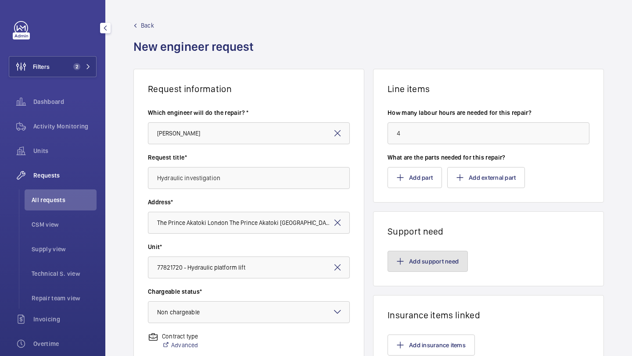
click at [423, 266] on button "Add support need" at bounding box center [428, 261] width 80 height 21
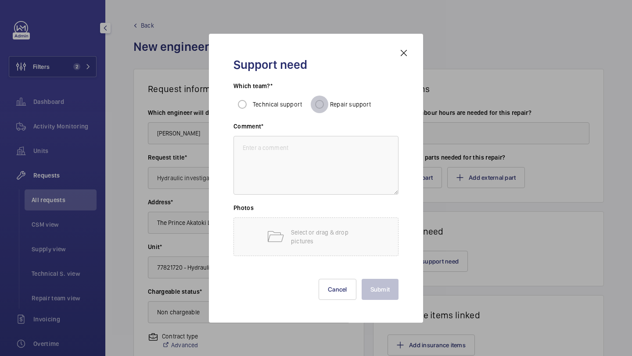
click at [323, 98] on input "Repair support" at bounding box center [320, 105] width 18 height 18
radio input "true"
click at [312, 143] on textarea at bounding box center [315, 165] width 165 height 59
paste textarea "Carry out hydraulic investigation"
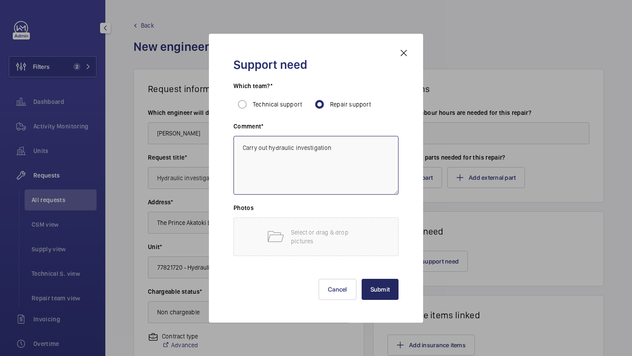
type textarea "Carry out hydraulic investigation"
click at [376, 298] on button "Submit" at bounding box center [380, 289] width 37 height 21
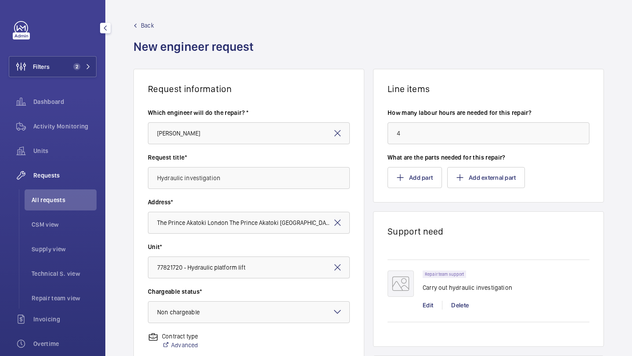
scroll to position [242, 0]
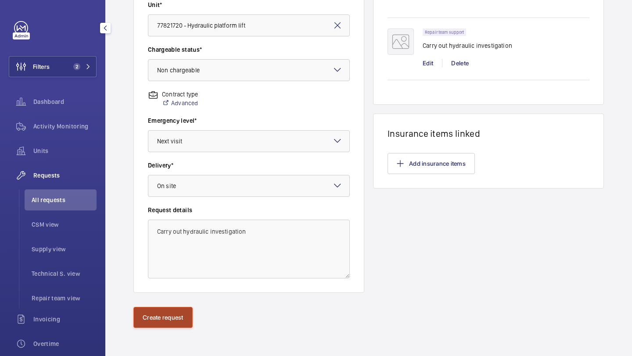
click at [161, 317] on button "Create request" at bounding box center [162, 317] width 59 height 21
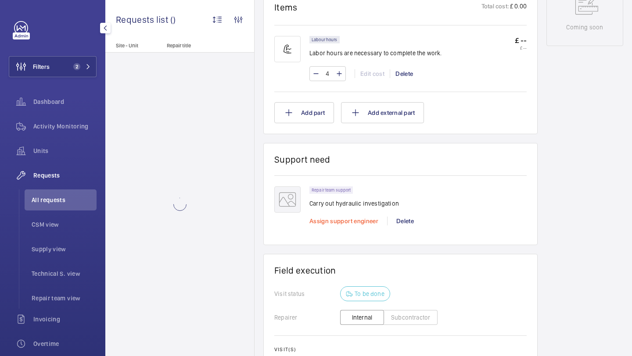
click at [343, 225] on span "Assign support engineer" at bounding box center [343, 221] width 69 height 7
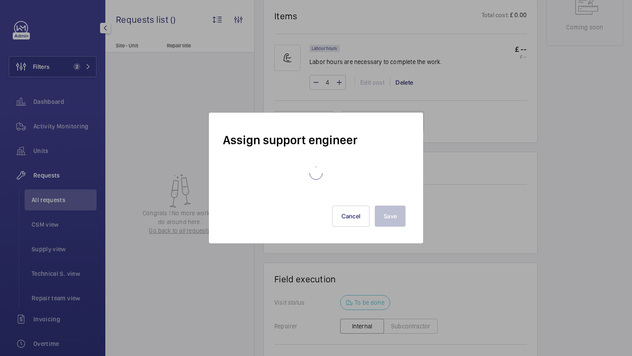
scroll to position [499, 0]
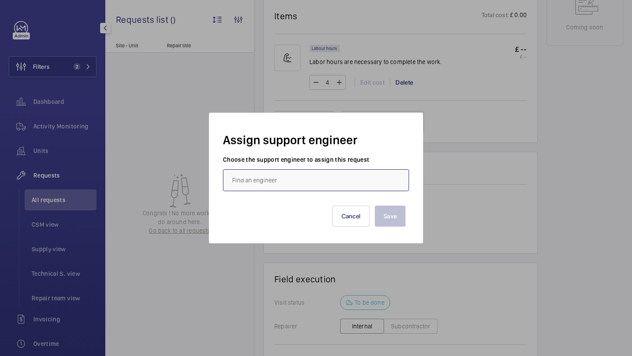
click at [335, 185] on input "text" at bounding box center [316, 180] width 186 height 22
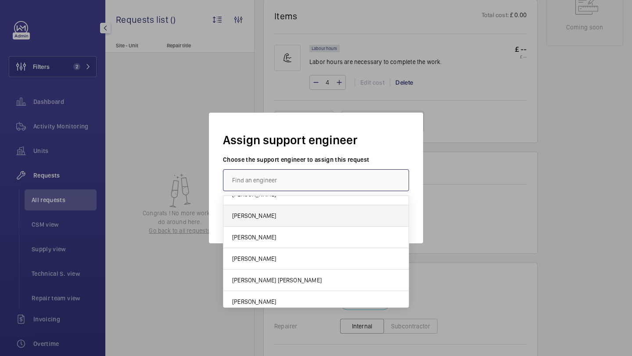
scroll to position [0, 0]
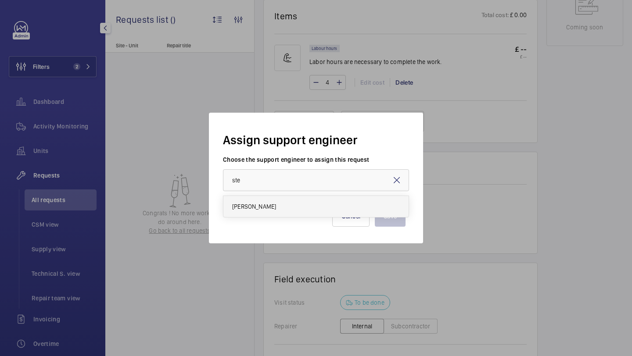
click at [314, 213] on mat-option "Stephen Brine" at bounding box center [315, 206] width 185 height 21
type input "Stephen Brine"
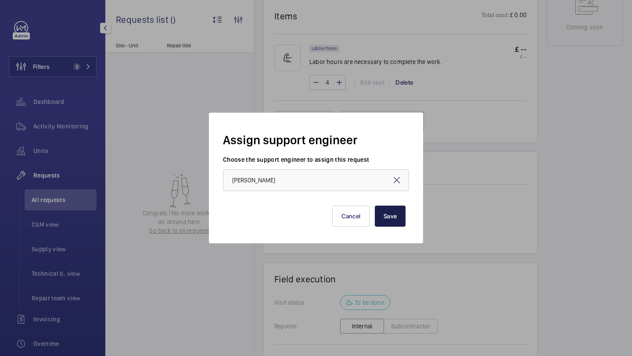
click at [383, 220] on button "Save" at bounding box center [390, 216] width 31 height 21
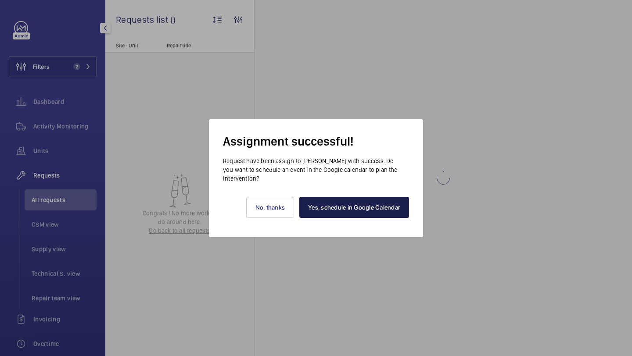
click at [357, 208] on link "Yes, schedule in Google Calendar" at bounding box center [354, 207] width 110 height 21
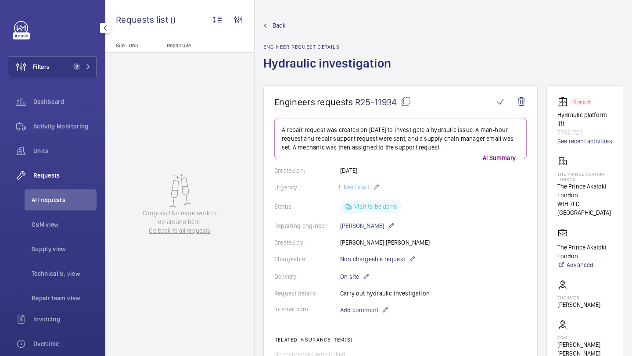
click at [67, 78] on div "Filters 2 Dashboard Activity Monitoring Units Requests All requests CSM view Su…" at bounding box center [53, 238] width 88 height 435
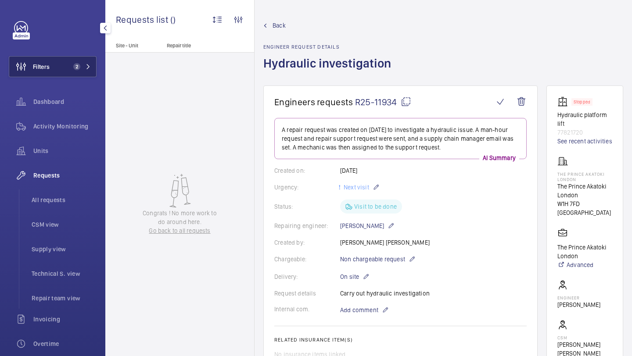
click at [76, 69] on span "2" at bounding box center [76, 66] width 7 height 7
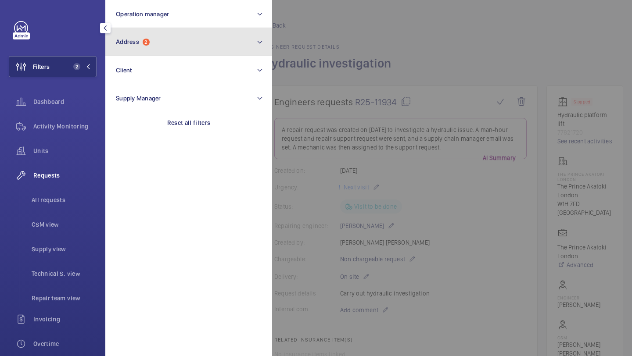
click at [136, 55] on button "Address 2" at bounding box center [188, 42] width 167 height 28
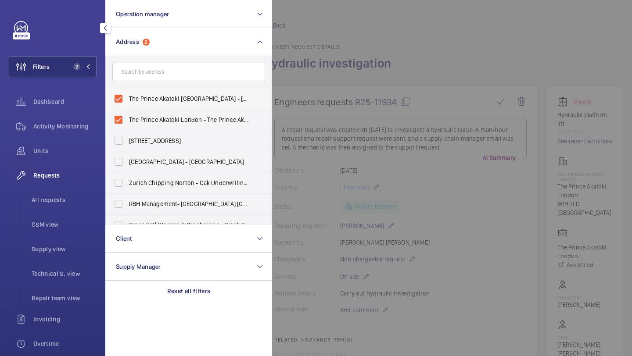
click at [135, 100] on span "The Prince Akatoki London - 50 Great Cumberland Pl, Marble Arch, LONDON W1H 7FD" at bounding box center [189, 98] width 121 height 9
click at [127, 100] on input "The Prince Akatoki London - 50 Great Cumberland Pl, Marble Arch, LONDON W1H 7FD" at bounding box center [119, 99] width 18 height 18
checkbox input "false"
click at [131, 123] on span "The Prince Akatoki London - The Prince Akatoki London, LONDON W1H 7FD" at bounding box center [189, 119] width 121 height 9
click at [127, 123] on input "The Prince Akatoki London - The Prince Akatoki London, LONDON W1H 7FD" at bounding box center [119, 120] width 18 height 18
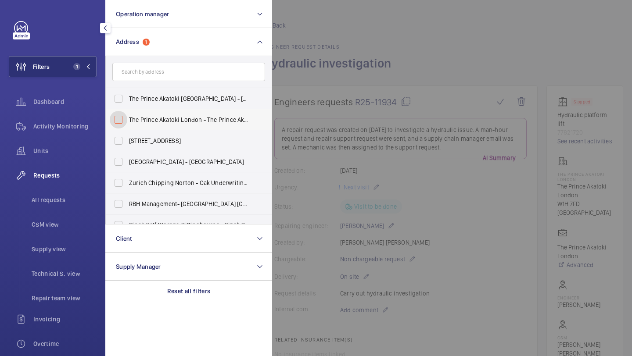
checkbox input "false"
click at [155, 70] on input "text" at bounding box center [188, 72] width 153 height 18
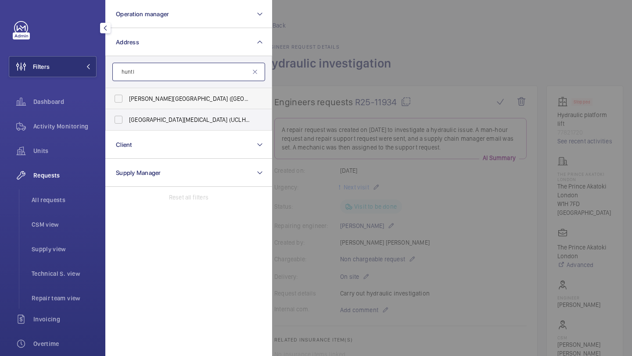
type input "huntl"
click at [166, 101] on span "Eastman Dental Hospital (UCLH) - 47-49 Huntl ey Street, LONDON WC1E 6DG" at bounding box center [189, 98] width 121 height 9
click at [127, 101] on input "Eastman Dental Hospital (UCLH) - 47-49 Huntl ey Street, LONDON WC1E 6DG" at bounding box center [119, 99] width 18 height 18
checkbox input "true"
click at [315, 74] on div at bounding box center [588, 178] width 632 height 356
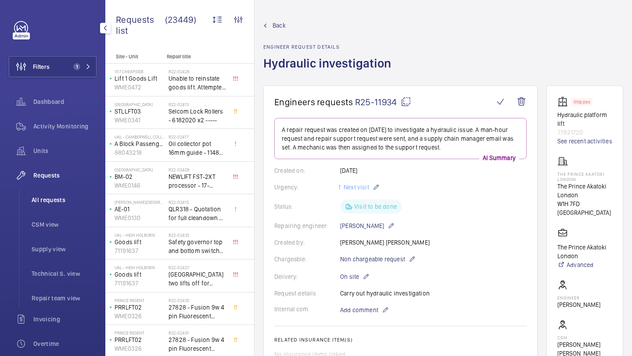
click at [39, 204] on span "All requests" at bounding box center [64, 200] width 65 height 9
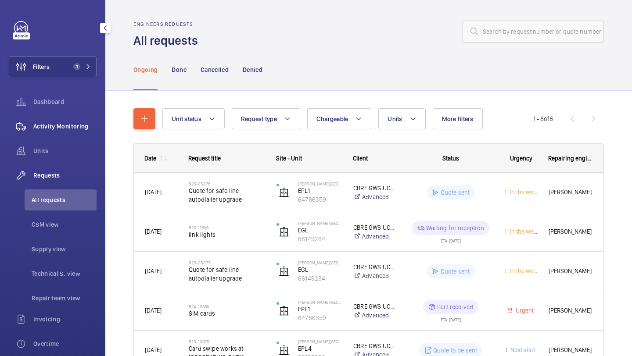
click at [68, 116] on div "Activity Monitoring" at bounding box center [53, 126] width 88 height 21
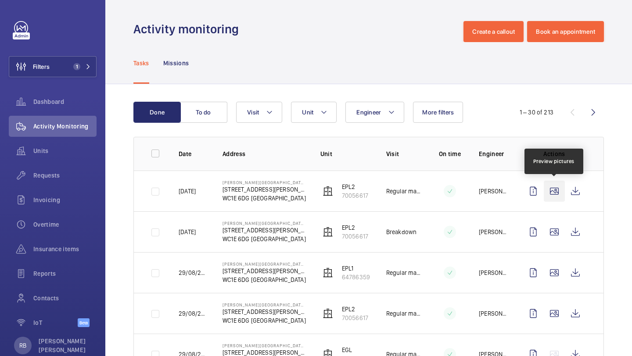
click at [552, 195] on wm-front-icon-button at bounding box center [554, 191] width 21 height 21
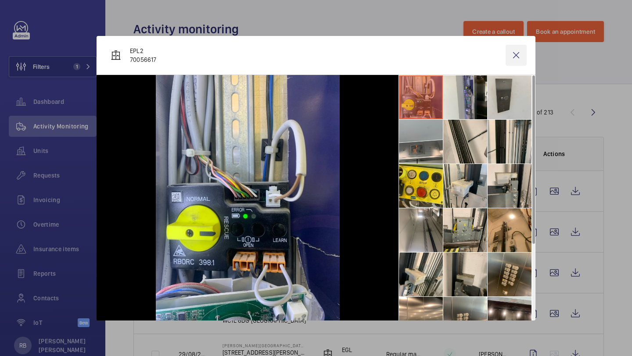
click at [517, 53] on wm-front-icon-button at bounding box center [516, 55] width 21 height 21
click at [80, 180] on span "Requests" at bounding box center [64, 175] width 63 height 9
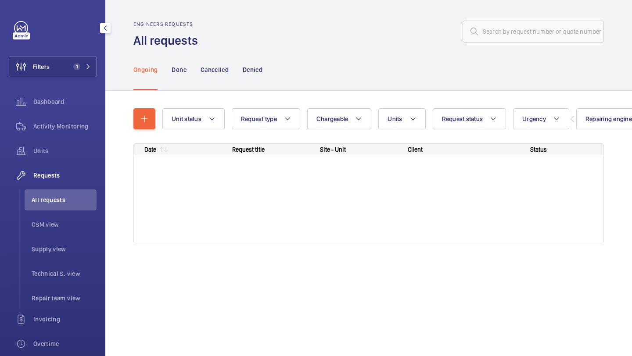
click at [69, 177] on span "Requests" at bounding box center [64, 175] width 63 height 9
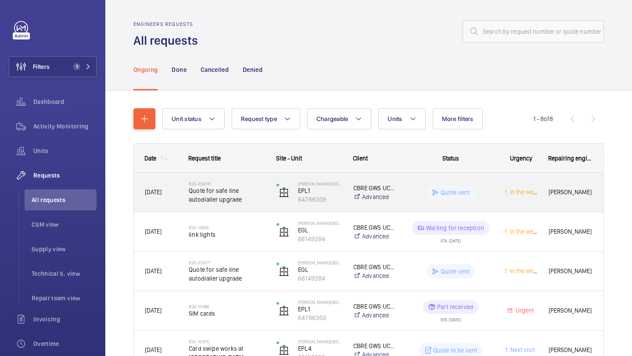
click at [257, 197] on span "Quote for safe line autodialler upgrade" at bounding box center [227, 196] width 76 height 18
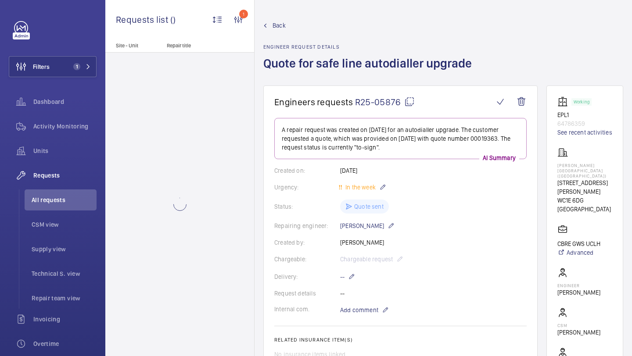
scroll to position [16, 0]
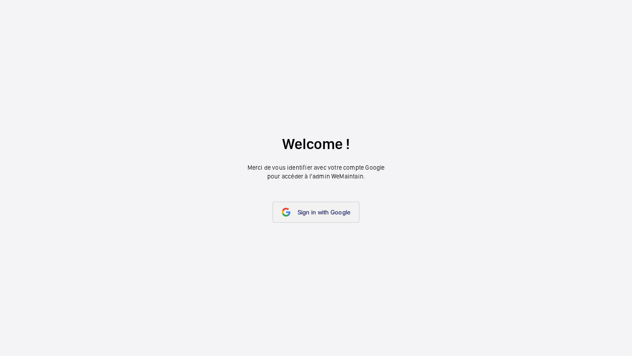
click at [343, 203] on link "Sign in with Google" at bounding box center [316, 212] width 87 height 21
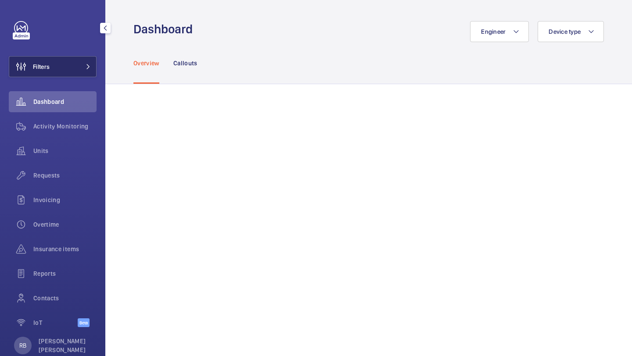
click at [88, 74] on button "Filters" at bounding box center [53, 66] width 88 height 21
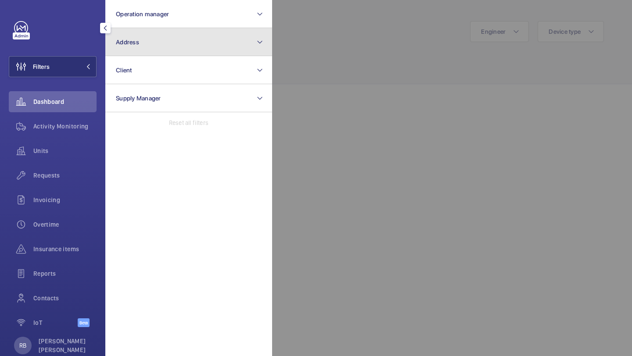
click at [126, 47] on button "Address" at bounding box center [188, 42] width 167 height 28
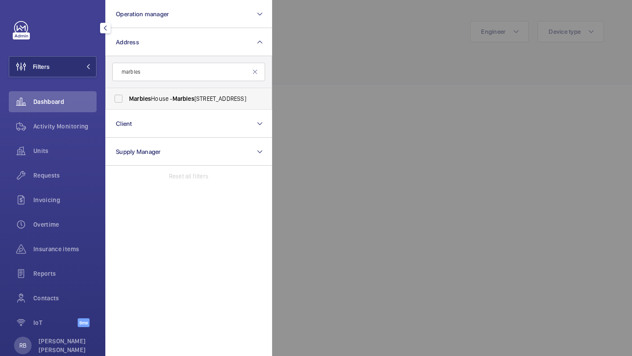
type input "marbles"
click at [136, 97] on span "Marbles" at bounding box center [140, 98] width 22 height 7
click at [127, 97] on input "[GEOGRAPHIC_DATA] - [GEOGRAPHIC_DATA]" at bounding box center [119, 99] width 18 height 18
checkbox input "true"
click at [290, 64] on div at bounding box center [588, 178] width 632 height 356
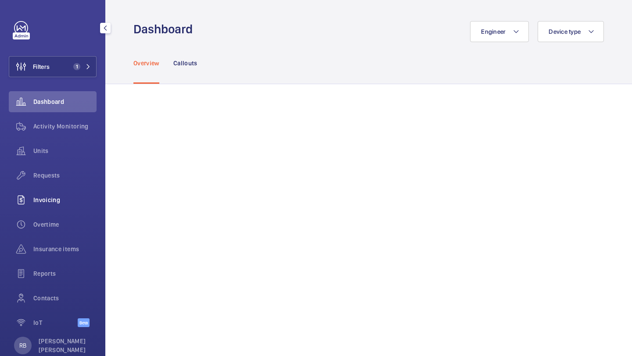
click at [51, 197] on span "Invoicing" at bounding box center [64, 200] width 63 height 9
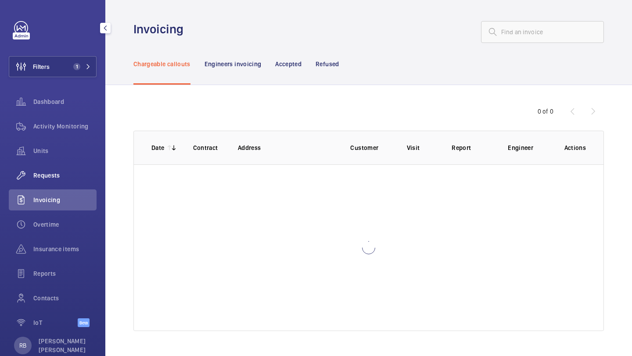
click at [58, 177] on span "Requests" at bounding box center [64, 175] width 63 height 9
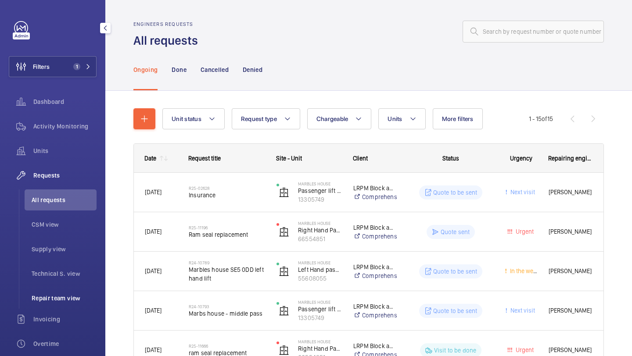
scroll to position [14, 0]
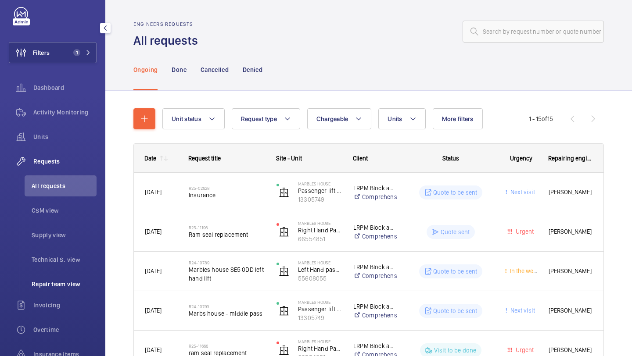
click at [68, 278] on li "Repair team view" at bounding box center [61, 284] width 72 height 21
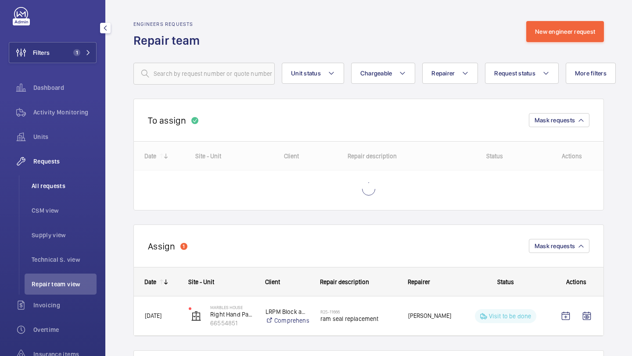
click at [58, 188] on span "All requests" at bounding box center [64, 186] width 65 height 9
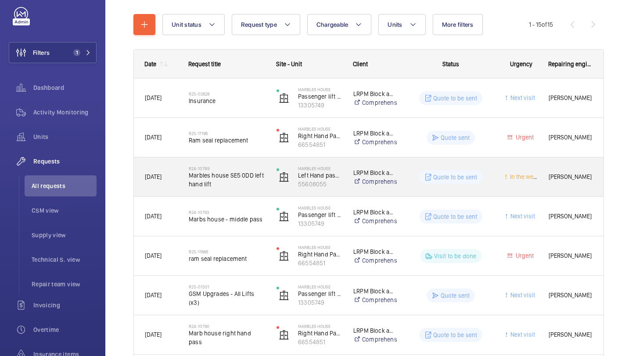
scroll to position [93, 0]
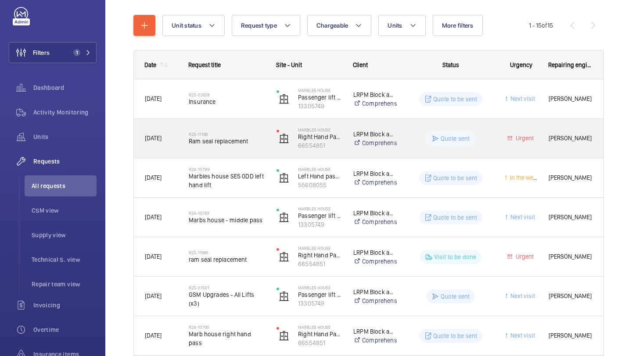
click at [254, 140] on span "Ram seal replacement" at bounding box center [227, 141] width 76 height 9
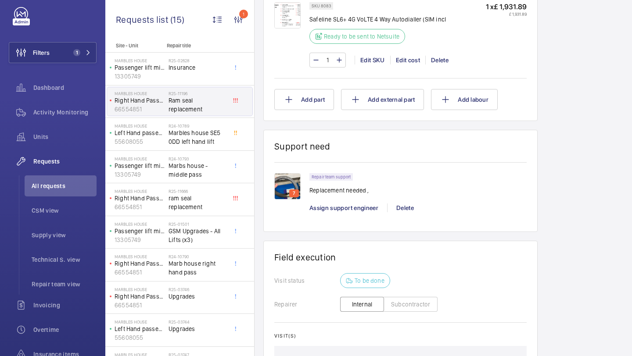
scroll to position [697, 0]
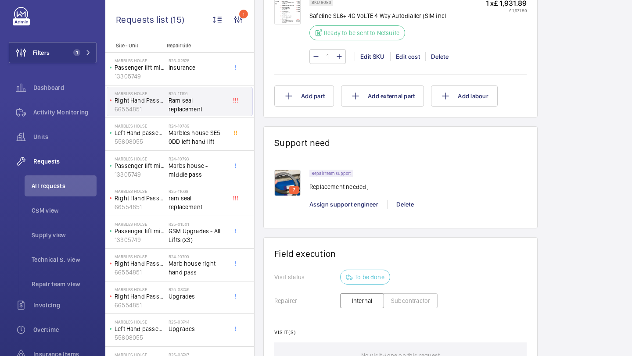
click at [292, 165] on div "7 Repair team support Replacement needed , Assign support engineer Delete" at bounding box center [400, 188] width 252 height 59
click at [289, 188] on img at bounding box center [287, 183] width 26 height 26
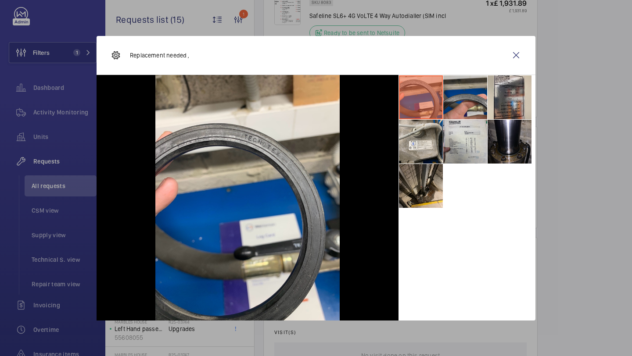
click at [480, 92] on li at bounding box center [465, 97] width 44 height 44
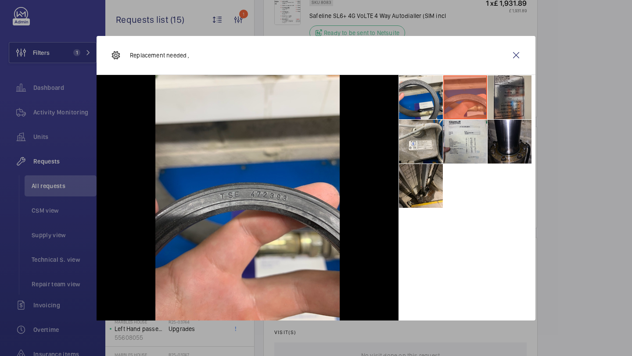
click at [499, 92] on li at bounding box center [510, 97] width 44 height 44
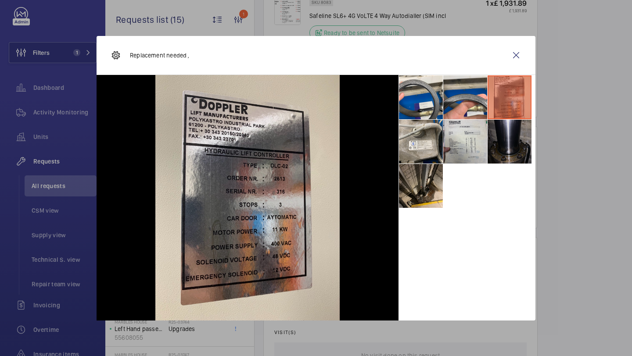
click at [490, 143] on li at bounding box center [510, 142] width 44 height 44
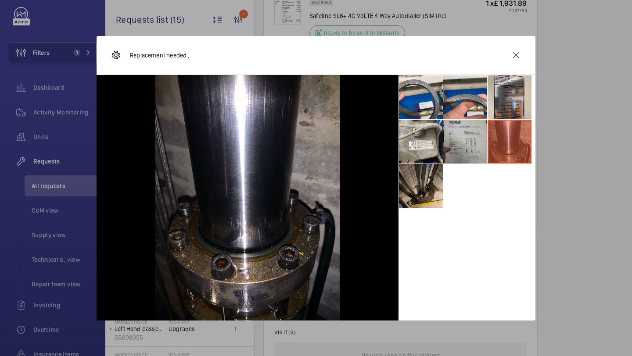
click at [460, 144] on li at bounding box center [465, 142] width 44 height 44
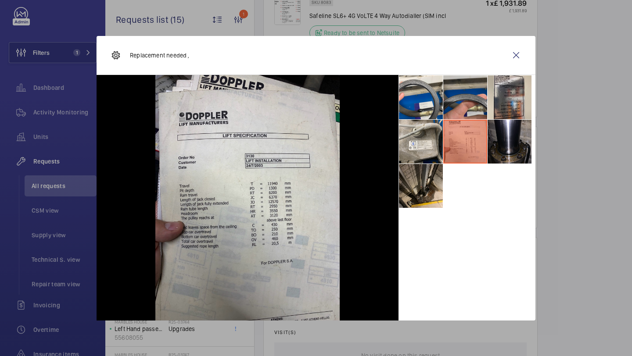
click at [475, 87] on li at bounding box center [465, 97] width 44 height 44
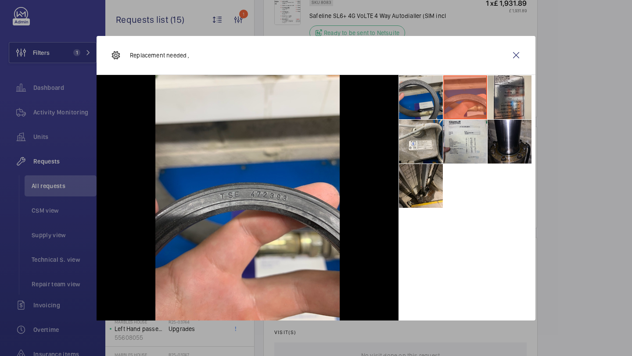
click at [416, 94] on li at bounding box center [421, 97] width 44 height 44
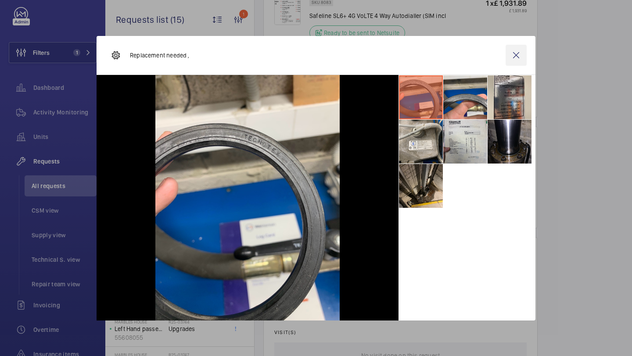
click at [517, 49] on wm-front-icon-button at bounding box center [516, 55] width 21 height 21
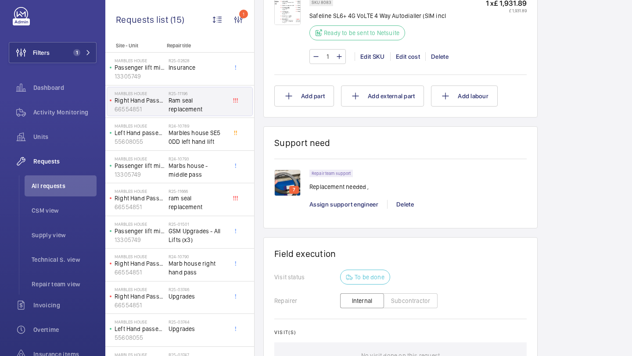
click at [296, 183] on img at bounding box center [287, 183] width 26 height 26
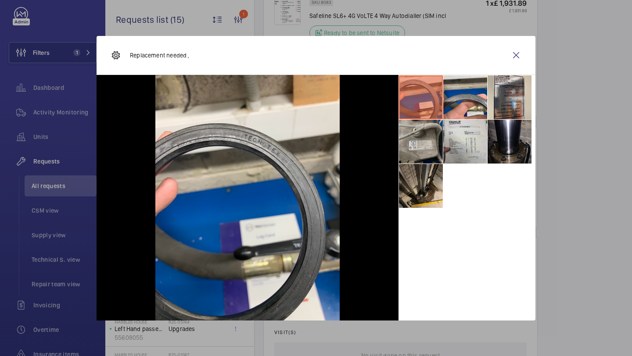
click at [424, 153] on li at bounding box center [421, 142] width 44 height 44
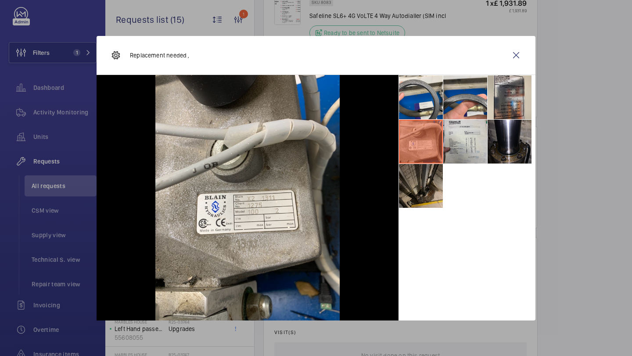
click at [426, 176] on li at bounding box center [421, 186] width 44 height 44
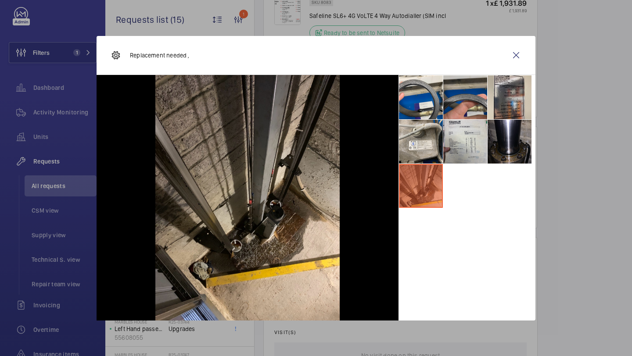
click at [460, 98] on li at bounding box center [465, 97] width 44 height 44
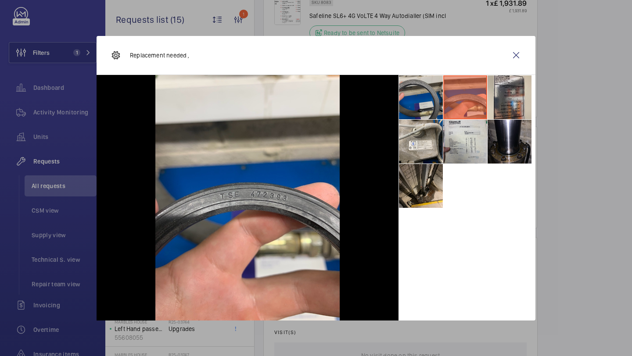
click at [419, 101] on li at bounding box center [421, 97] width 44 height 44
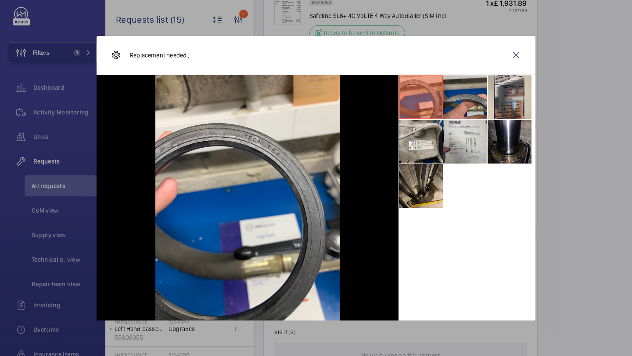
click at [466, 92] on li at bounding box center [465, 97] width 44 height 44
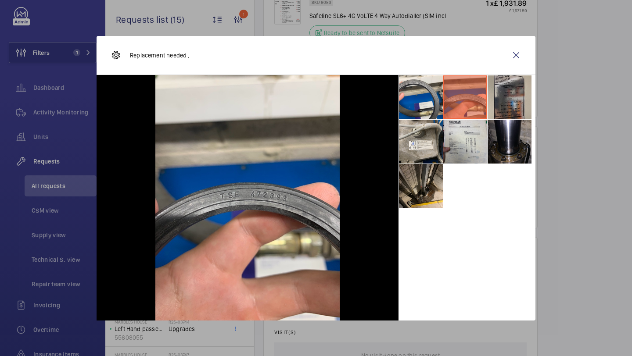
click at [503, 94] on li at bounding box center [510, 97] width 44 height 44
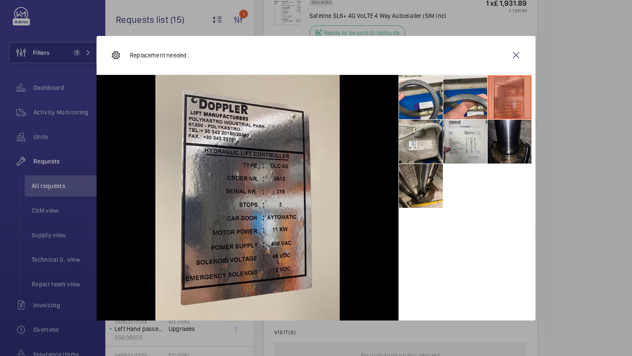
click at [509, 145] on li at bounding box center [510, 142] width 44 height 44
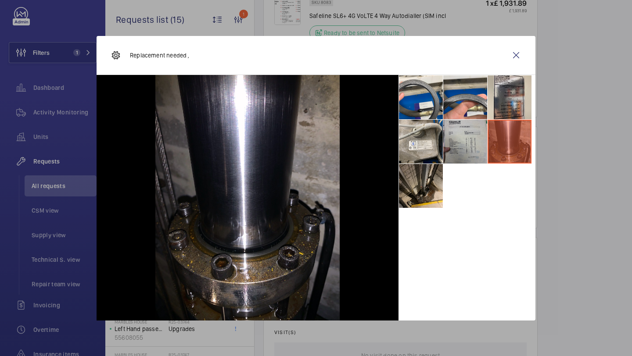
click at [451, 146] on li at bounding box center [465, 142] width 44 height 44
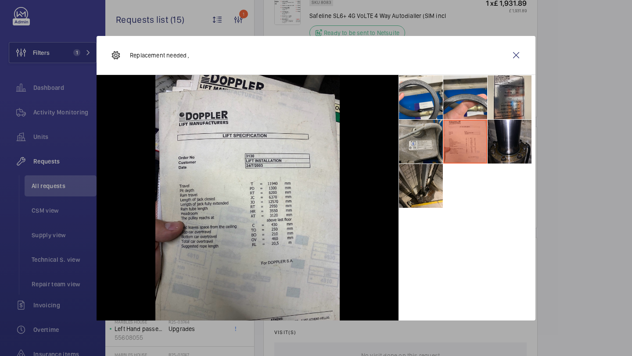
click at [430, 141] on li at bounding box center [421, 142] width 44 height 44
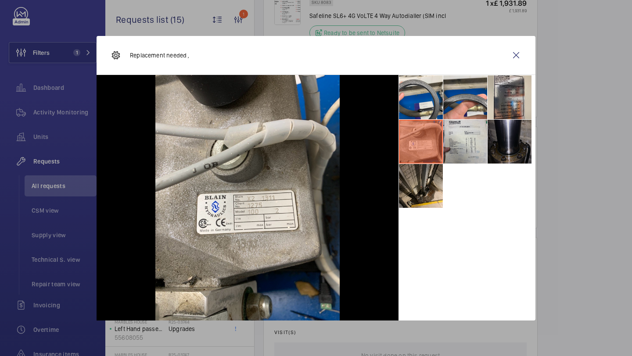
click at [516, 135] on li at bounding box center [510, 142] width 44 height 44
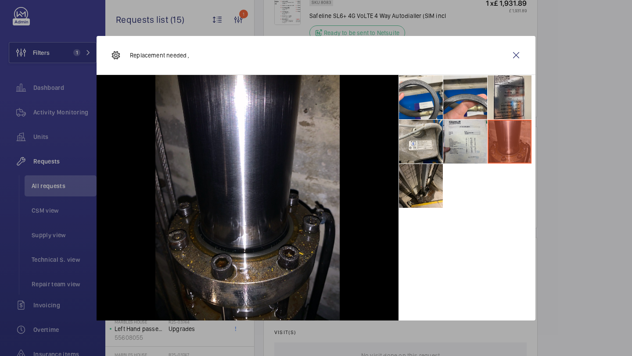
click at [443, 56] on div "Replacement needed ," at bounding box center [316, 55] width 439 height 39
click at [402, 118] on li at bounding box center [421, 97] width 44 height 44
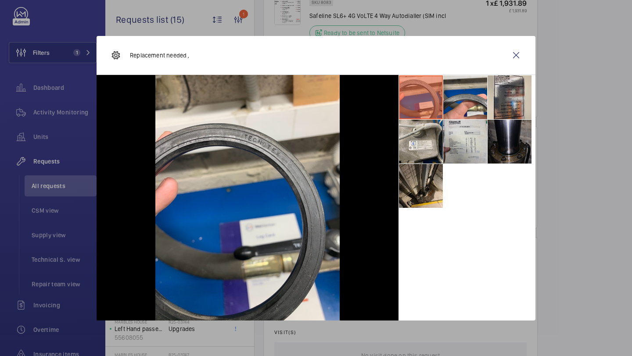
click at [511, 133] on li at bounding box center [510, 142] width 44 height 44
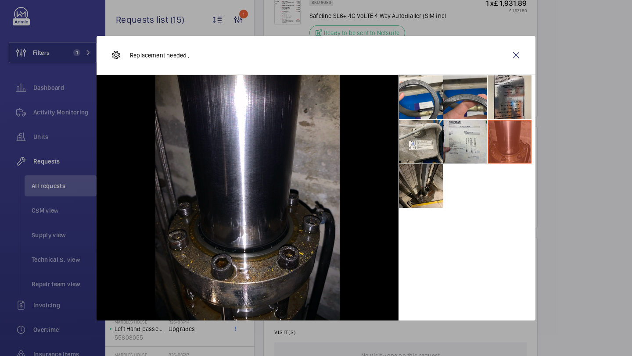
click at [467, 106] on li at bounding box center [465, 97] width 44 height 44
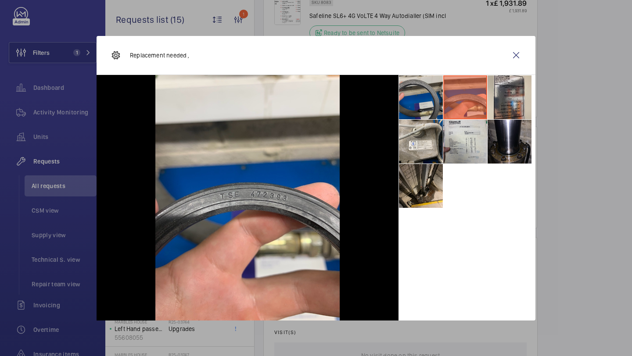
click at [428, 98] on li at bounding box center [421, 97] width 44 height 44
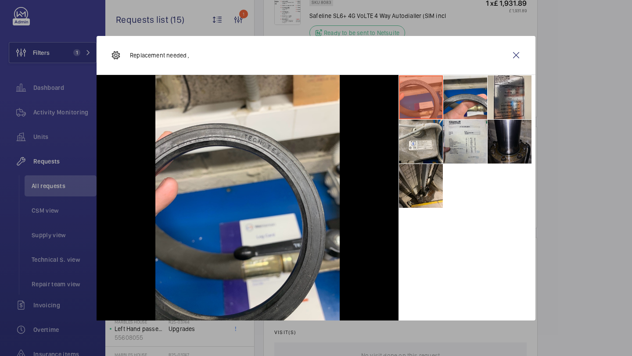
click at [520, 137] on li at bounding box center [510, 142] width 44 height 44
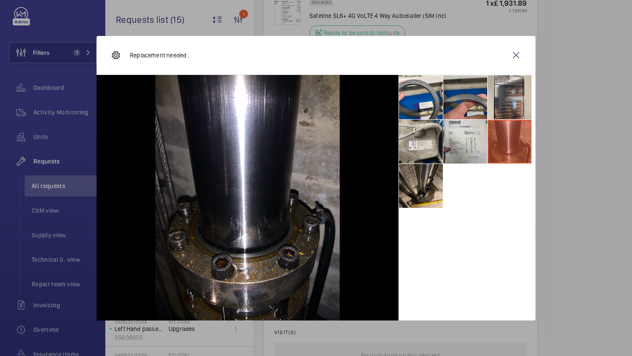
click at [474, 106] on li at bounding box center [465, 97] width 44 height 44
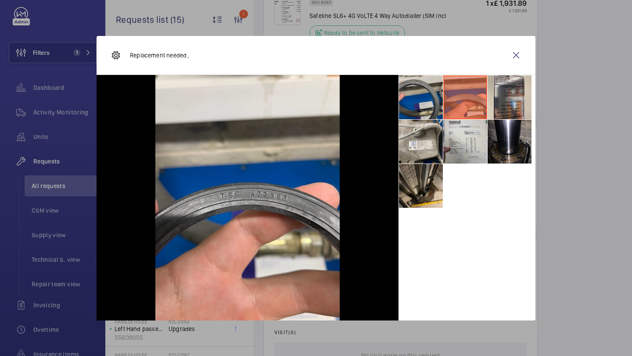
click at [429, 103] on li at bounding box center [421, 97] width 44 height 44
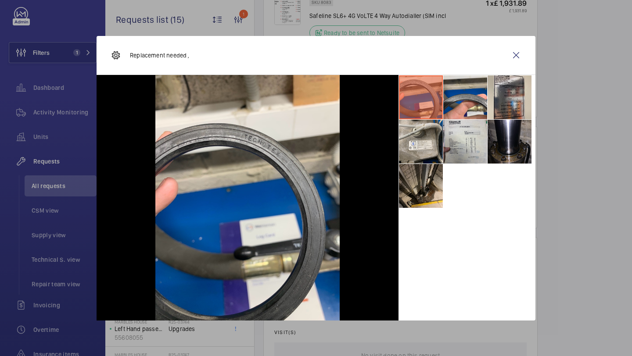
click at [499, 57] on div "Replacement needed ," at bounding box center [316, 55] width 439 height 39
click at [529, 57] on div "Replacement needed ," at bounding box center [316, 55] width 439 height 39
click at [525, 57] on wm-front-icon-button at bounding box center [516, 55] width 21 height 21
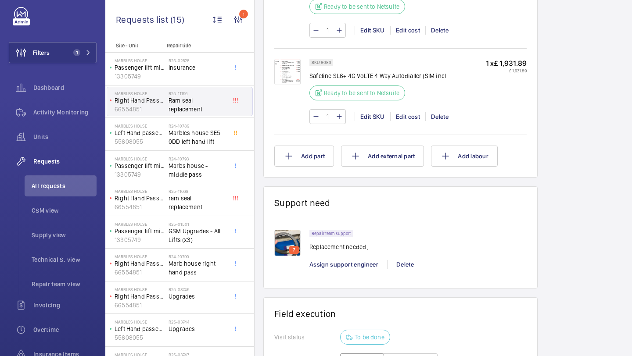
scroll to position [811, 0]
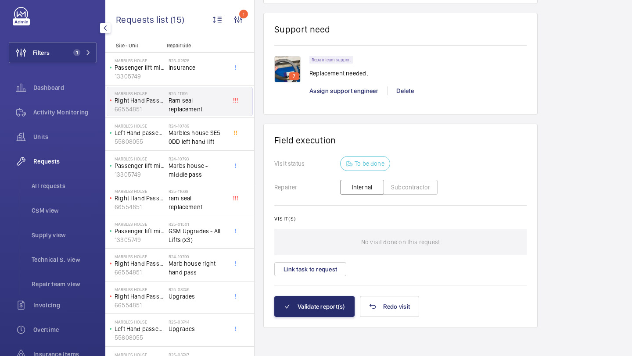
click at [43, 64] on div "Filters 1 Dashboard Activity Monitoring Units Requests All requests CSM view Su…" at bounding box center [53, 224] width 88 height 435
click at [54, 55] on button "Filters 1" at bounding box center [53, 52] width 88 height 21
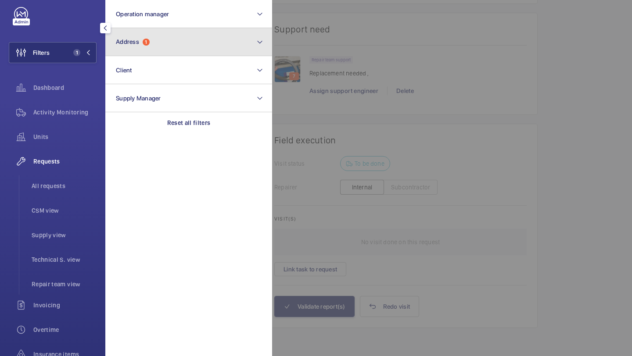
click at [144, 33] on button "Address 1" at bounding box center [188, 42] width 167 height 28
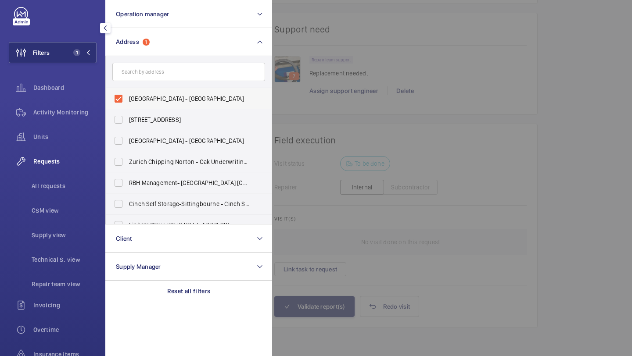
click at [146, 94] on span "[GEOGRAPHIC_DATA] - [GEOGRAPHIC_DATA]" at bounding box center [189, 98] width 121 height 9
click at [127, 94] on input "[GEOGRAPHIC_DATA] - [GEOGRAPHIC_DATA]" at bounding box center [119, 99] width 18 height 18
checkbox input "false"
click at [347, 55] on div at bounding box center [588, 178] width 632 height 356
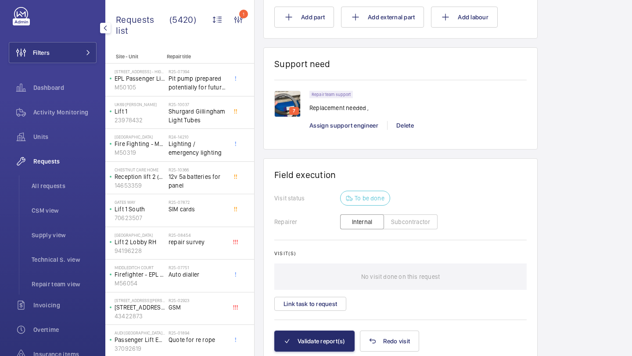
scroll to position [772, 0]
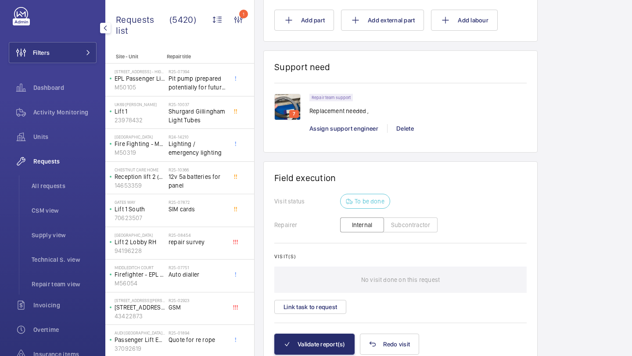
click at [284, 108] on img at bounding box center [287, 107] width 26 height 26
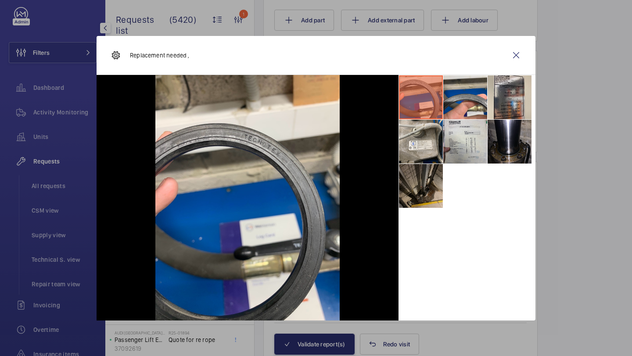
click at [425, 169] on li at bounding box center [421, 186] width 44 height 44
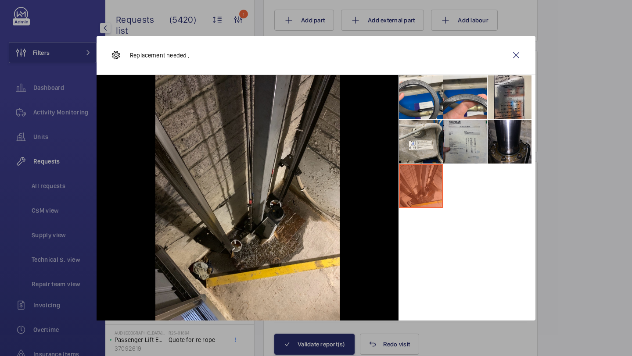
click at [480, 147] on li at bounding box center [465, 142] width 44 height 44
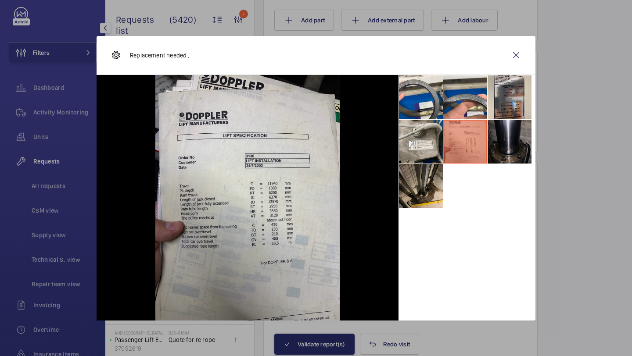
click at [531, 147] on li at bounding box center [510, 142] width 44 height 44
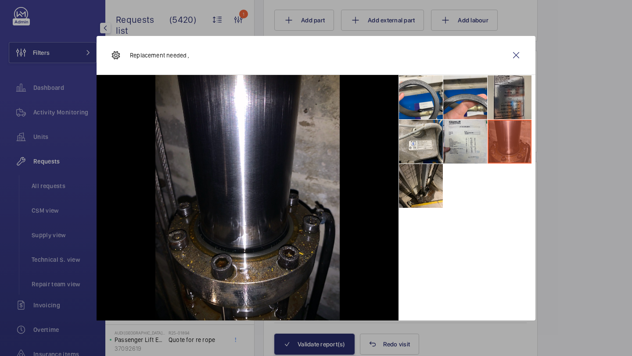
click at [522, 111] on li at bounding box center [510, 97] width 44 height 44
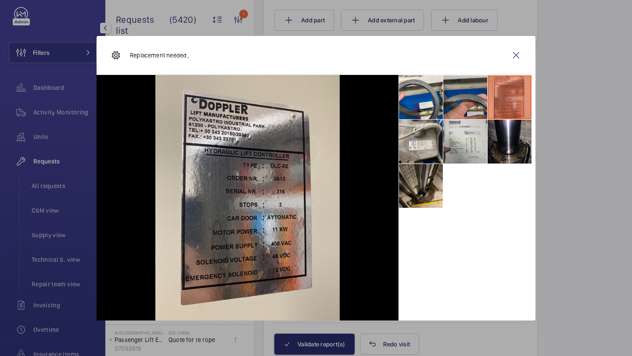
click at [476, 101] on li at bounding box center [465, 97] width 44 height 44
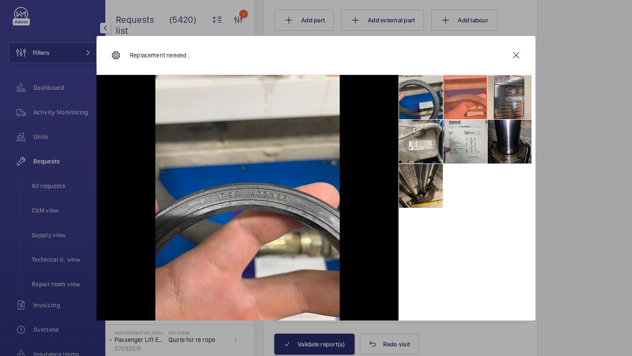
click at [436, 94] on li at bounding box center [421, 97] width 44 height 44
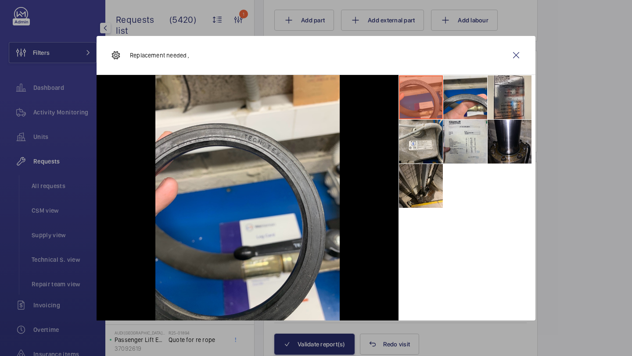
click at [423, 118] on li at bounding box center [421, 97] width 44 height 44
click at [420, 177] on li at bounding box center [421, 186] width 44 height 44
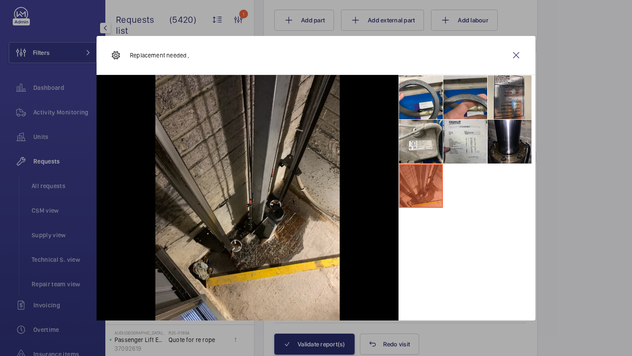
click at [481, 108] on li at bounding box center [465, 97] width 44 height 44
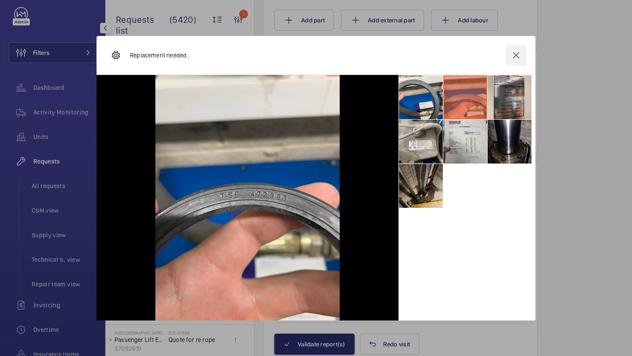
click at [507, 46] on wm-front-icon-button at bounding box center [516, 55] width 21 height 21
